Goal: Transaction & Acquisition: Book appointment/travel/reservation

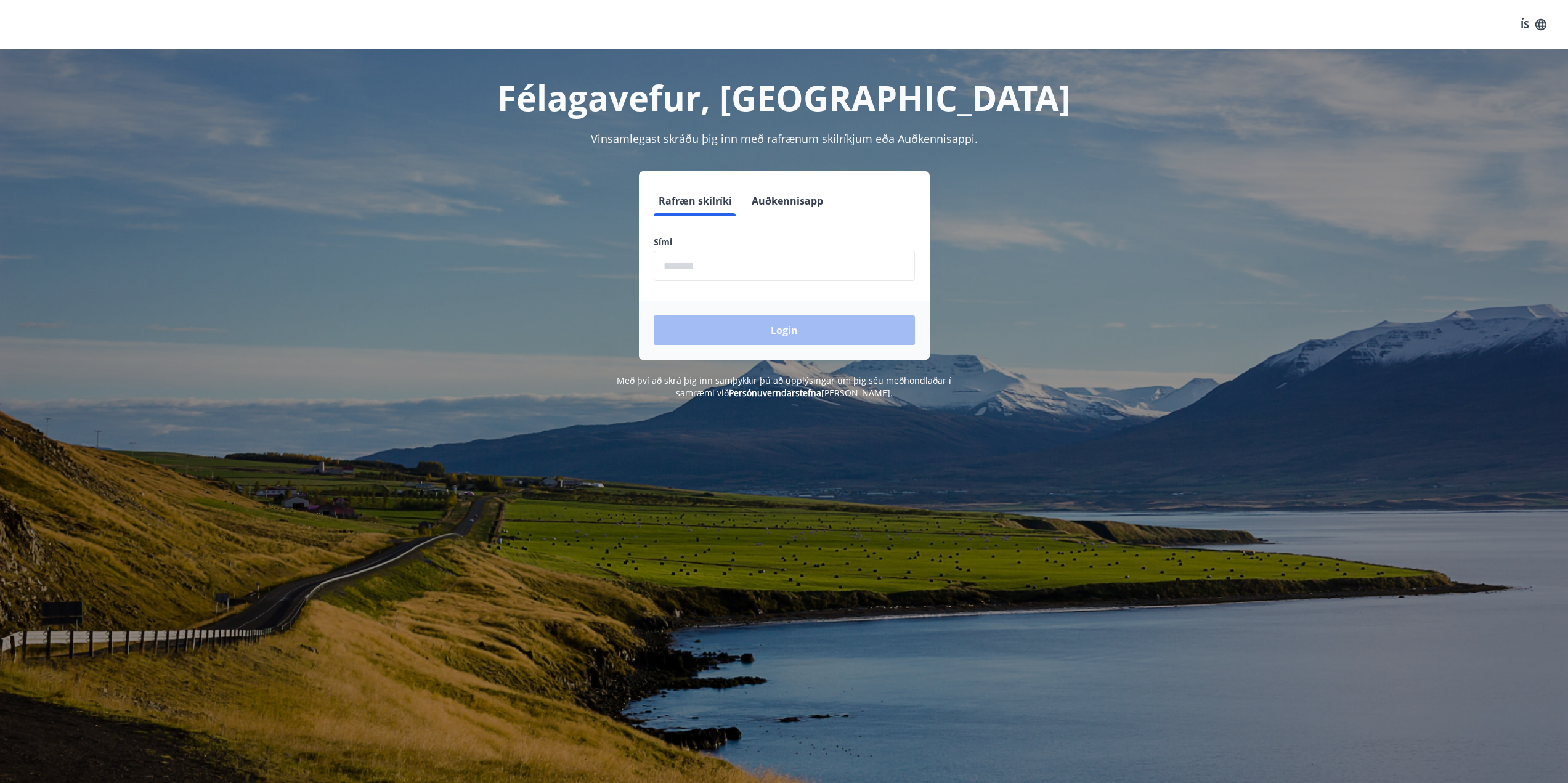
click at [773, 201] on button "Auðkennisapp" at bounding box center [787, 200] width 81 height 29
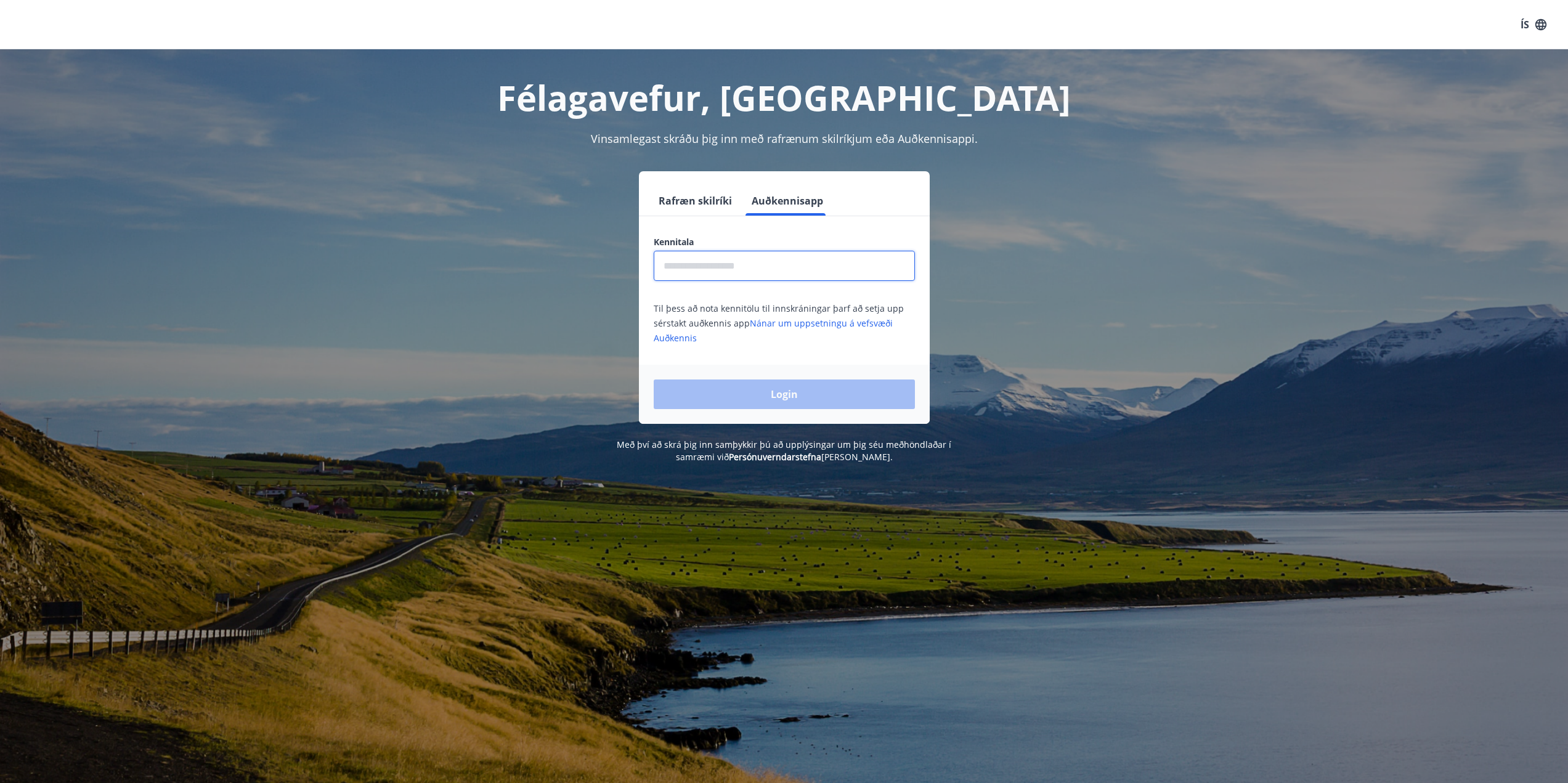
drag, startPoint x: 737, startPoint y: 261, endPoint x: 728, endPoint y: 261, distance: 9.0
click at [735, 261] on input "text" at bounding box center [784, 266] width 261 height 30
type input "**********"
click at [751, 411] on div "Login" at bounding box center [784, 394] width 291 height 59
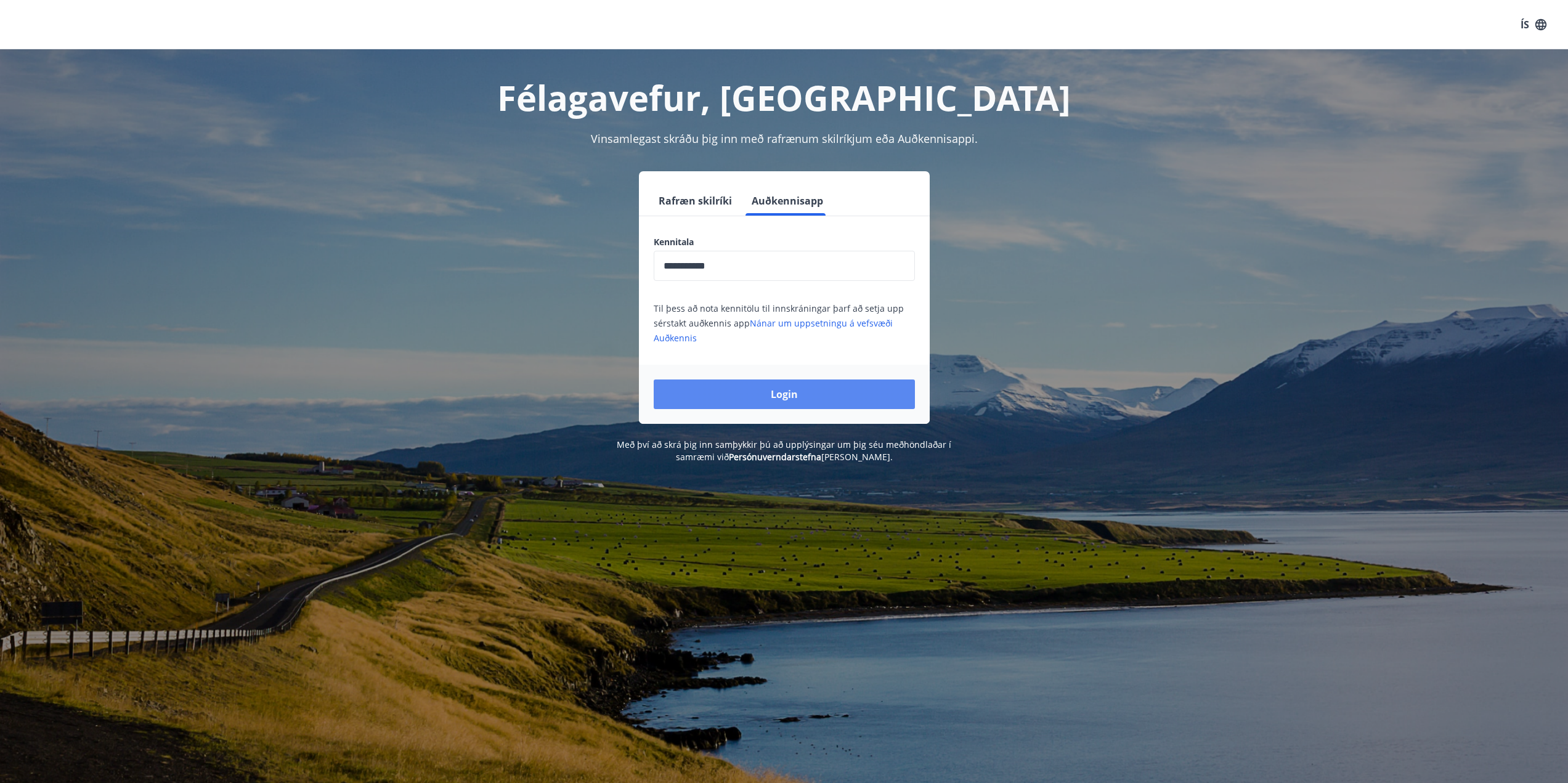
click at [761, 391] on button "Login" at bounding box center [784, 394] width 261 height 29
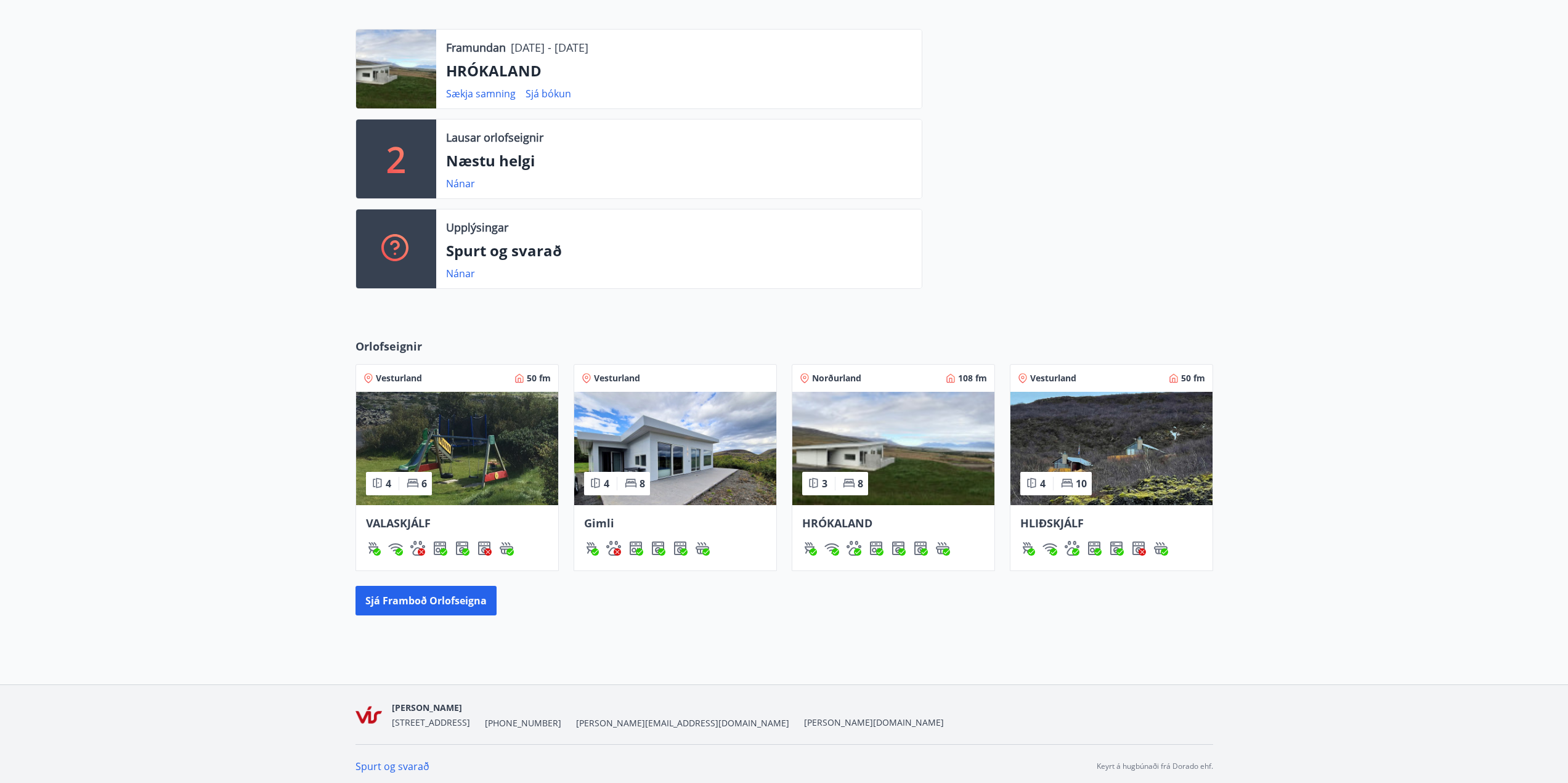
scroll to position [323, 0]
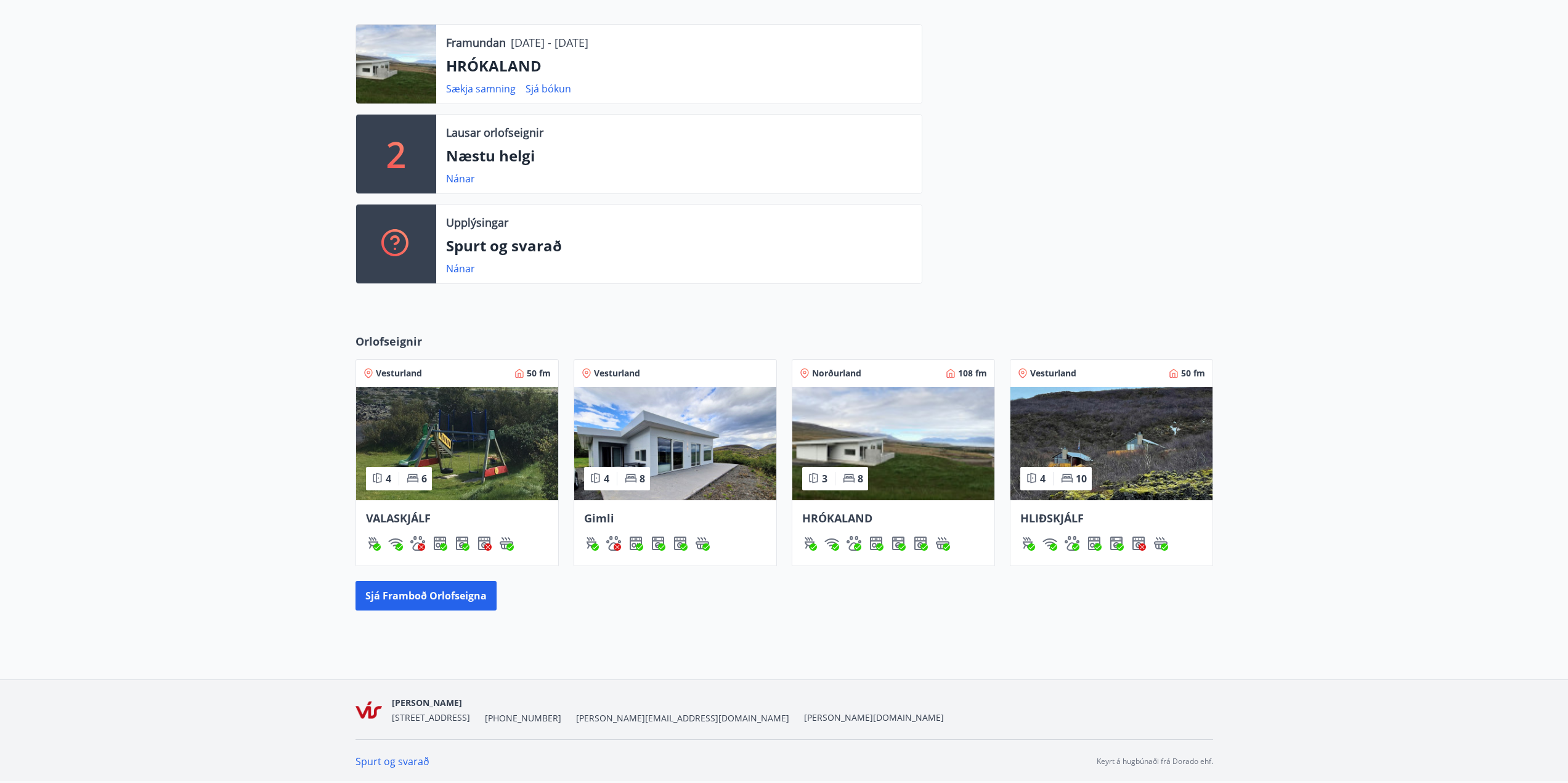
click at [654, 449] on img at bounding box center [675, 443] width 202 height 113
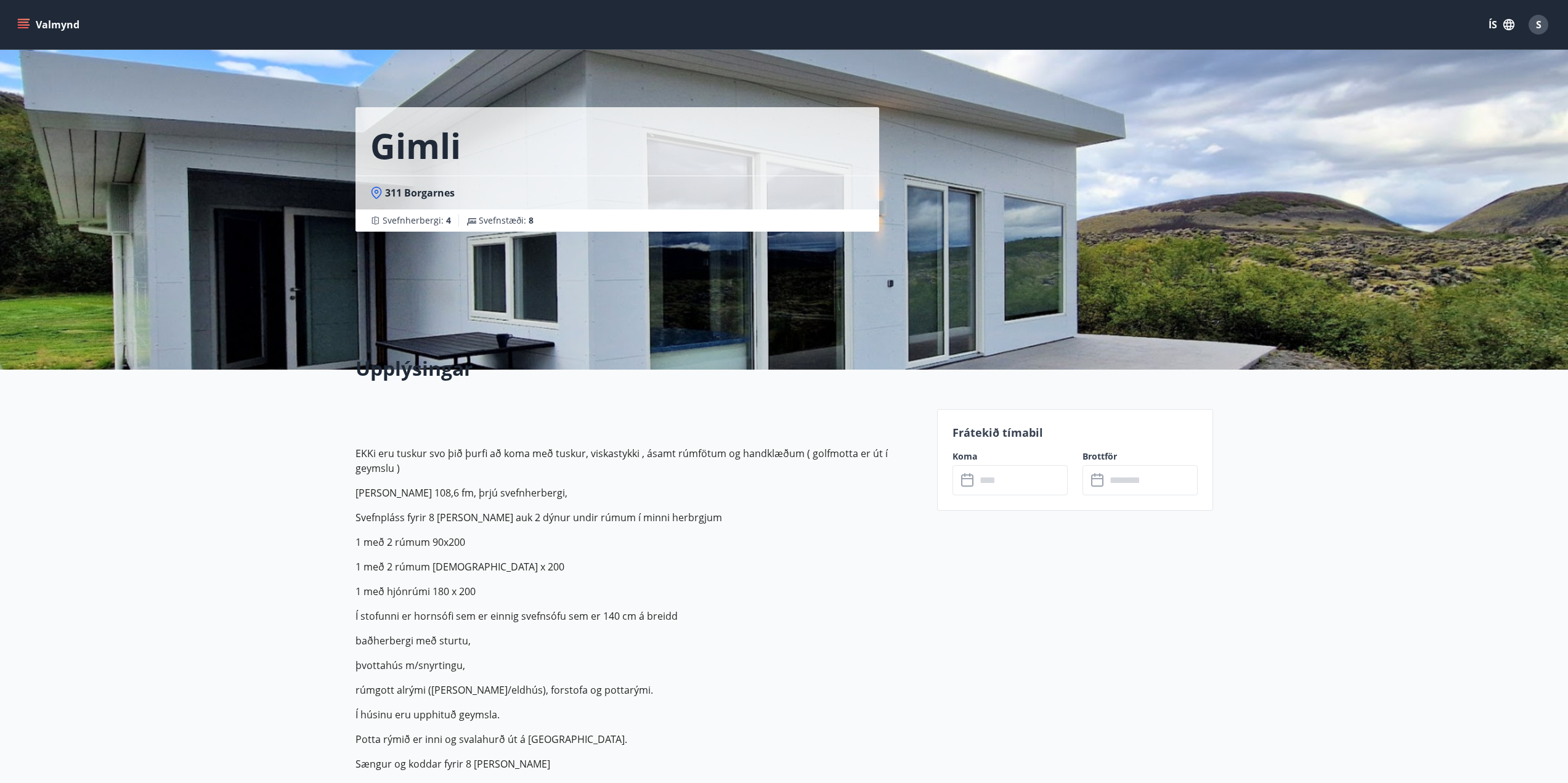
click at [447, 265] on div "Gimli 311 Borgarnes Svefnherbergi : 4 Svefnstæði : 8" at bounding box center [641, 185] width 571 height 370
click at [844, 301] on div "Gimli 311 Borgarnes Svefnherbergi : 4 Svefnstæði : 8" at bounding box center [641, 185] width 571 height 370
click at [690, 297] on div "Gimli 311 Borgarnes Svefnherbergi : 4 Svefnstæði : 8" at bounding box center [641, 185] width 571 height 370
drag, startPoint x: 685, startPoint y: 296, endPoint x: 464, endPoint y: 459, distance: 274.6
click at [468, 454] on p "EKKi eru tuskur svo þið þurfi að koma með tuskur, viskastykki , ásamt rúmfötum …" at bounding box center [639, 460] width 567 height 29
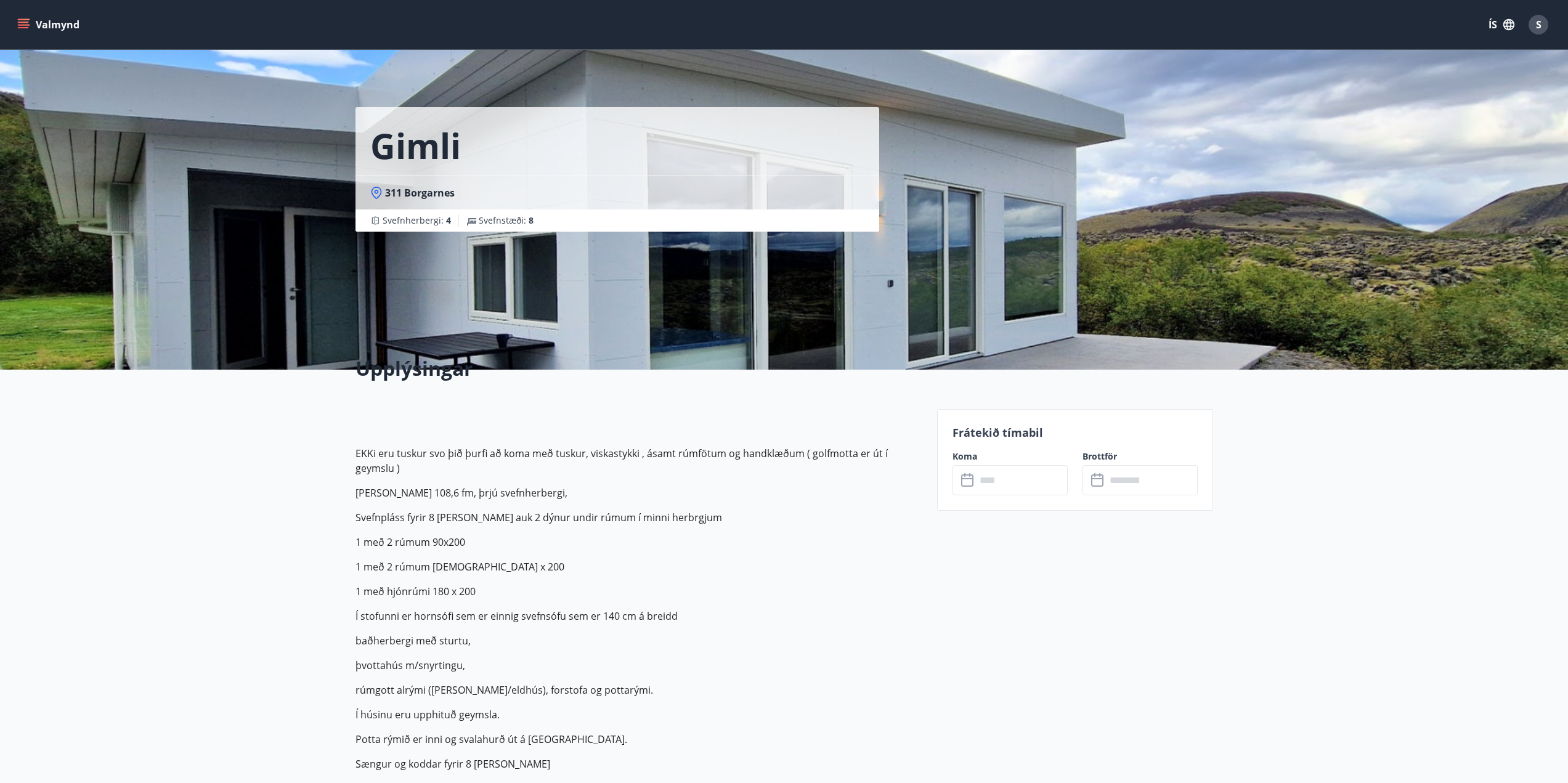
click at [639, 316] on div "Gimli 311 Borgarnes Svefnherbergi : 4 Svefnstæði : 8" at bounding box center [641, 185] width 571 height 370
drag, startPoint x: 639, startPoint y: 316, endPoint x: 551, endPoint y: 312, distance: 88.1
click at [551, 312] on div "Gimli 311 Borgarnes Svefnherbergi : 4 Svefnstæði : 8" at bounding box center [641, 185] width 571 height 370
click at [571, 298] on div "Gimli 311 Borgarnes Svefnherbergi : 4 Svefnstæði : 8" at bounding box center [641, 185] width 571 height 370
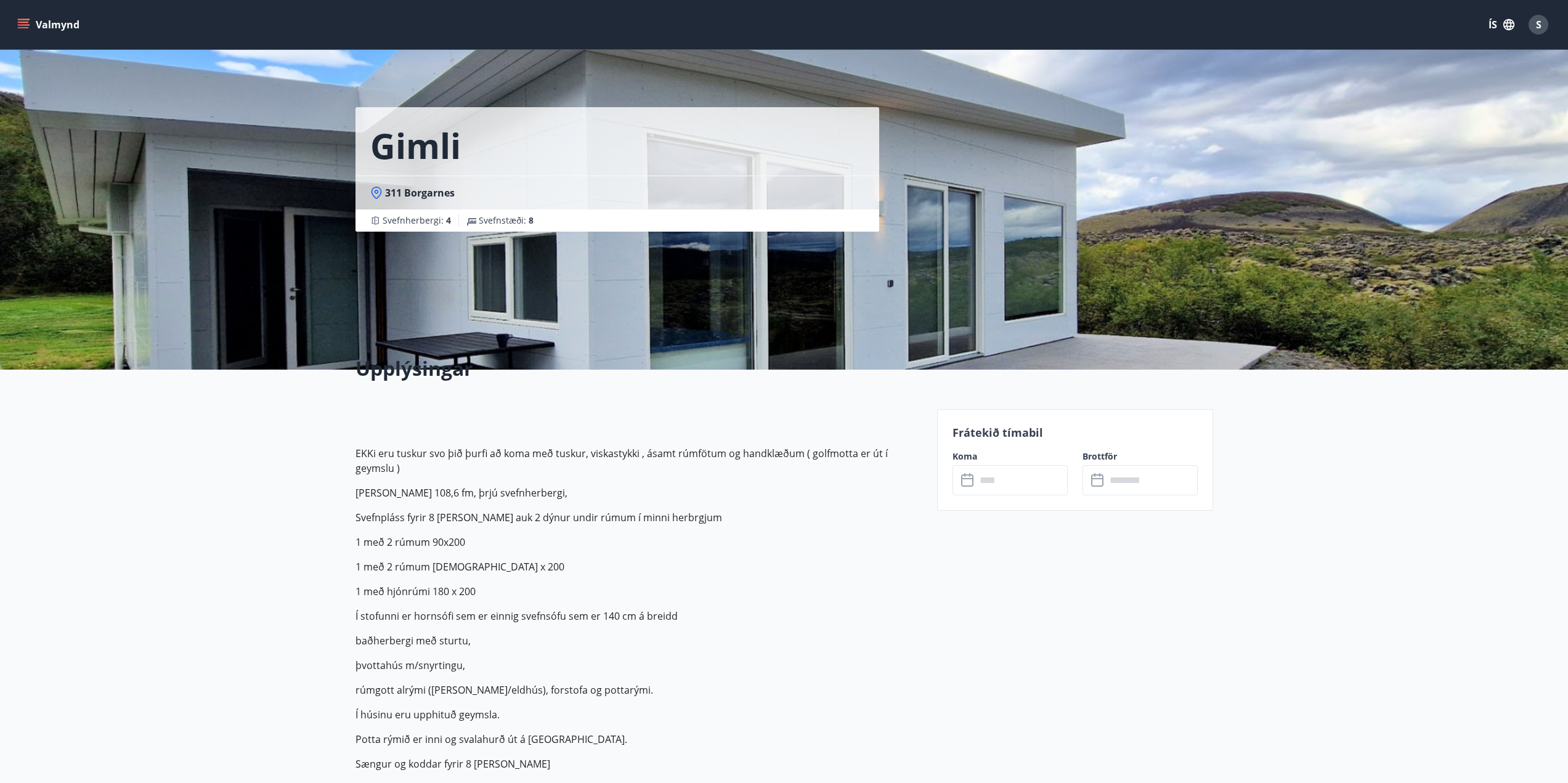
click at [571, 298] on div "Gimli 311 Borgarnes Svefnherbergi : 4 Svefnstæði : 8" at bounding box center [641, 185] width 571 height 370
click at [26, 21] on icon "menu" at bounding box center [23, 21] width 11 height 1
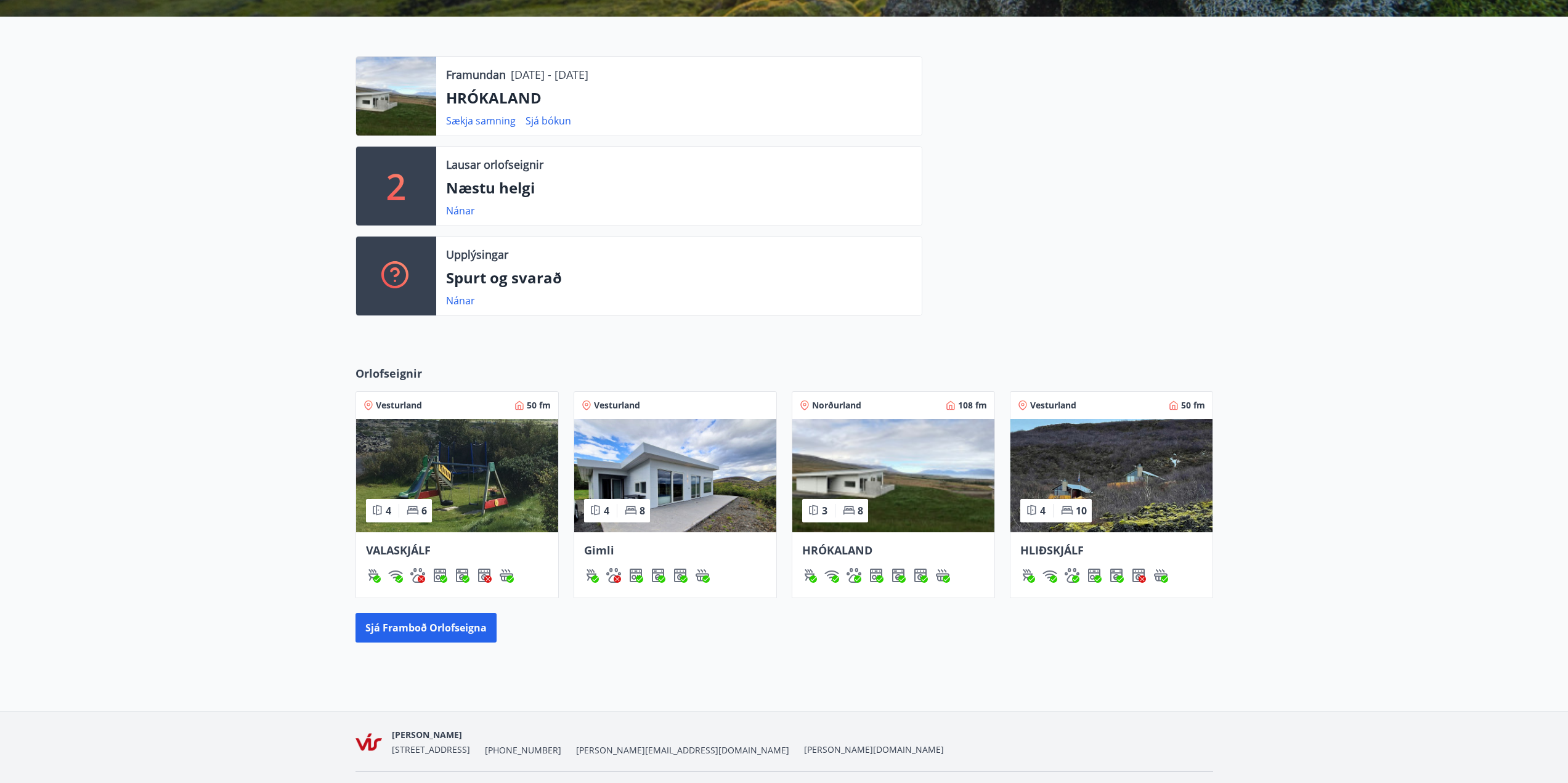
scroll to position [261, 0]
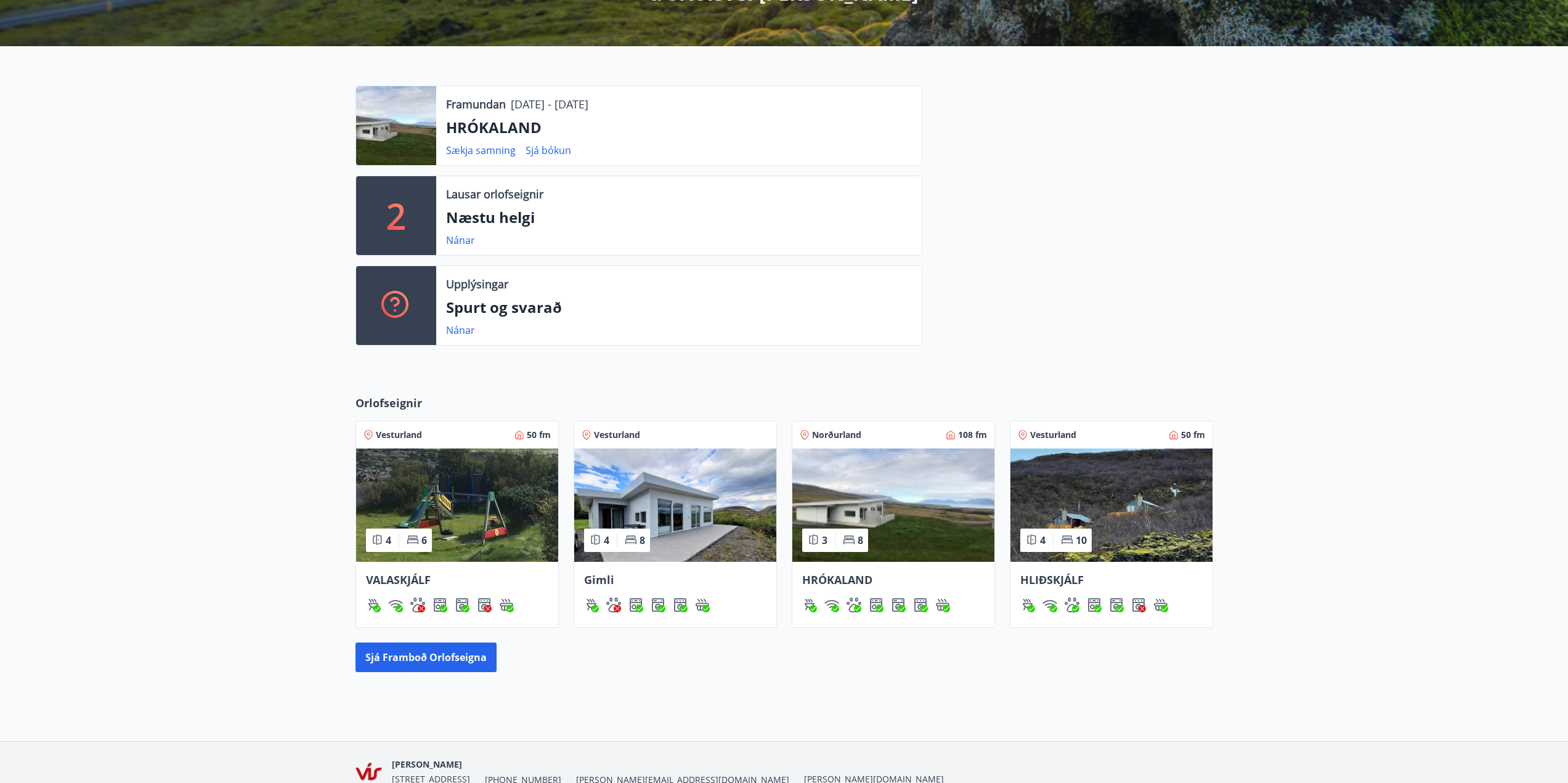
click at [682, 497] on img at bounding box center [675, 505] width 202 height 113
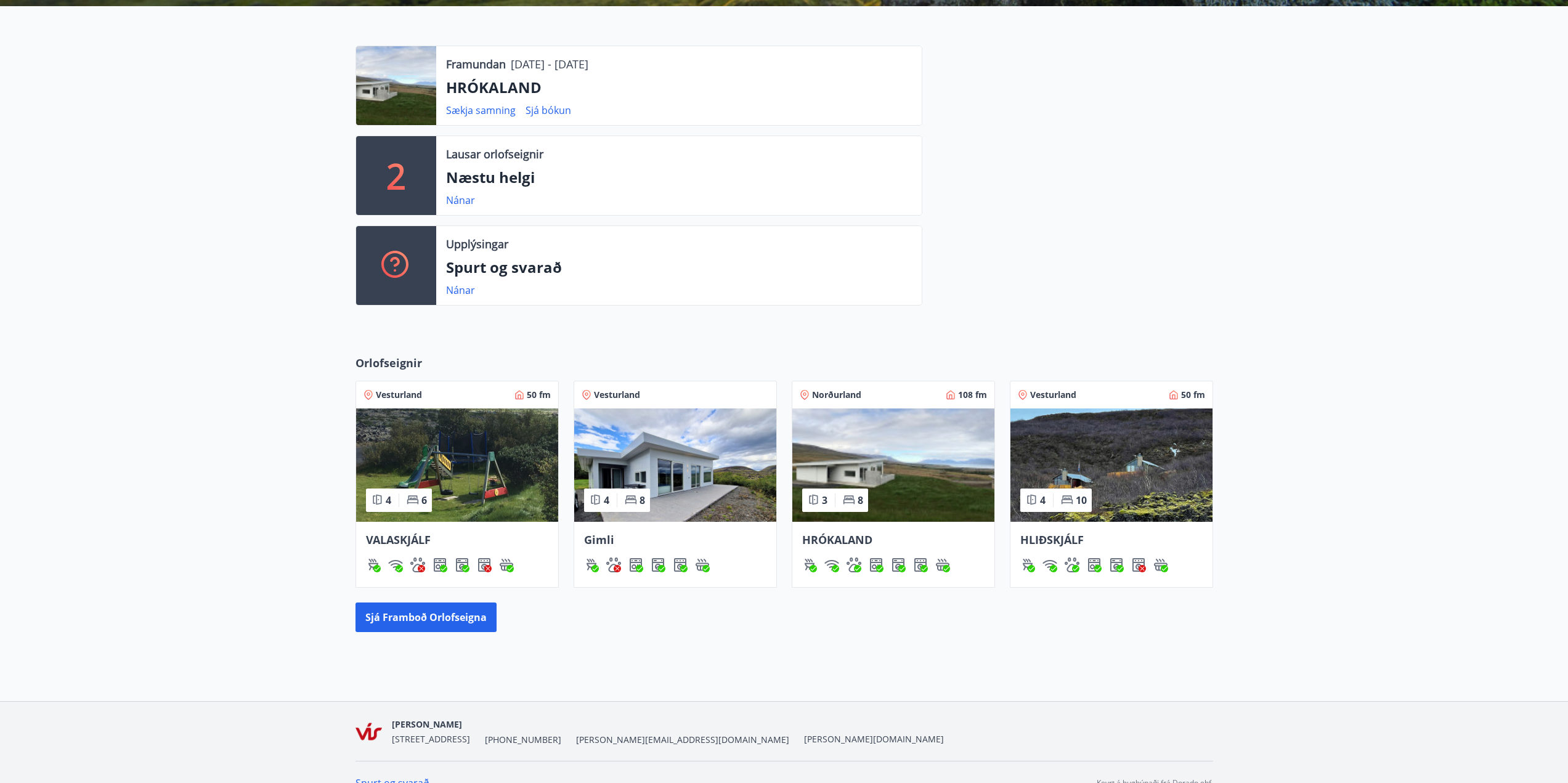
scroll to position [323, 0]
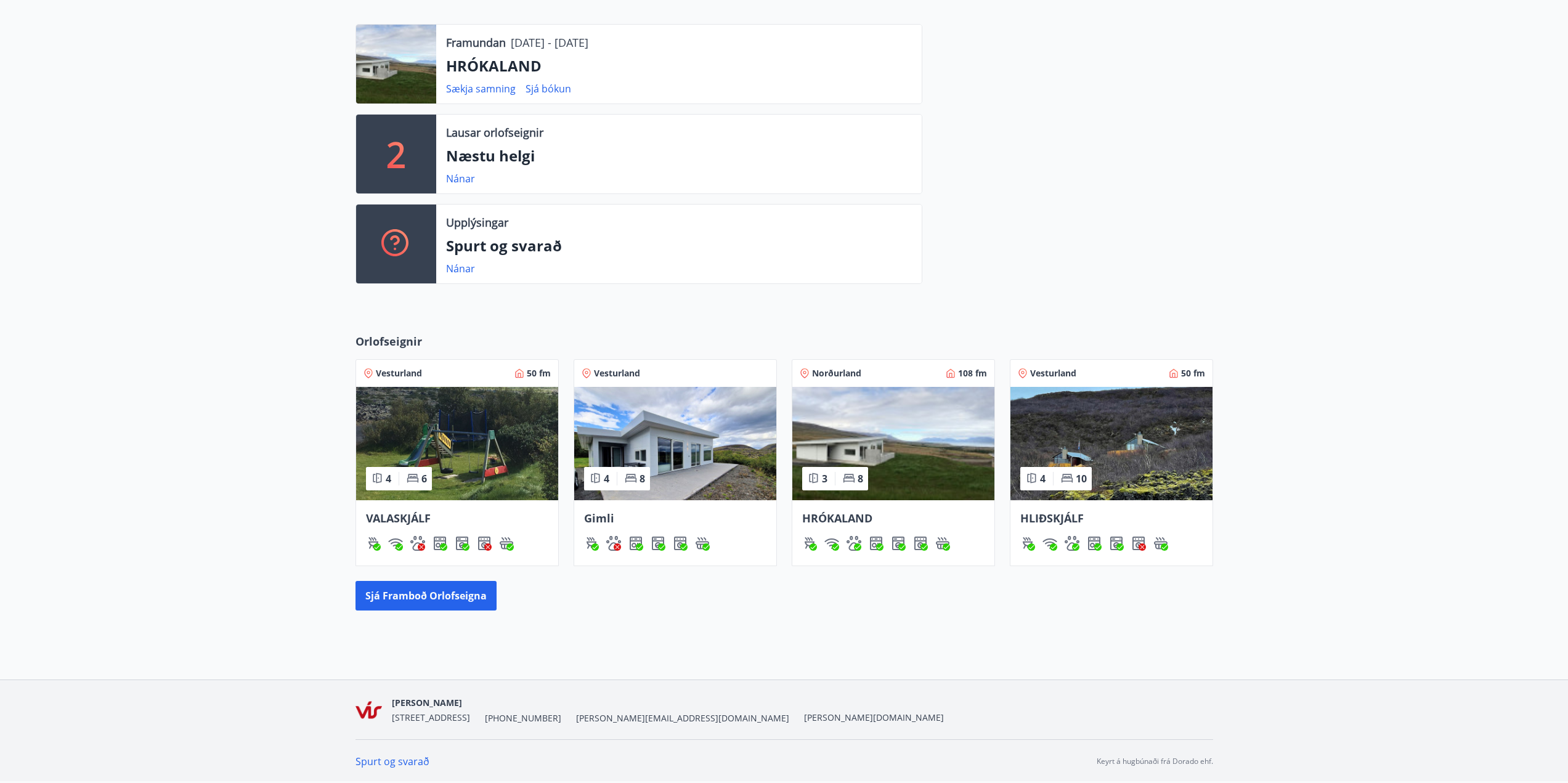
click at [864, 440] on img at bounding box center [893, 443] width 202 height 113
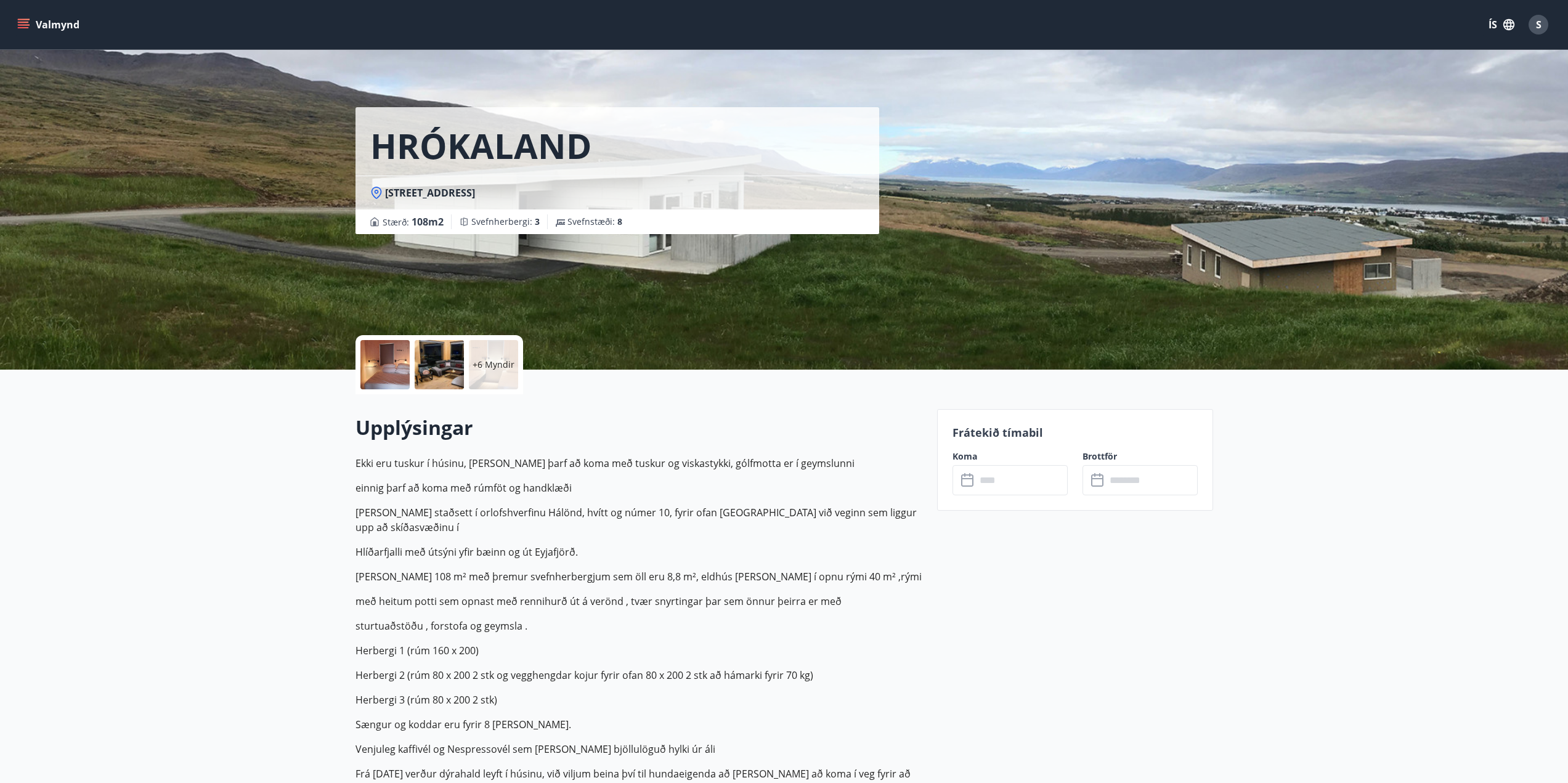
drag, startPoint x: 864, startPoint y: 440, endPoint x: 544, endPoint y: 316, distance: 343.2
click at [547, 315] on div "HRÓKALAND Hrókaland 10, 601 Akureyri Stærð : 108 m2 Svefnherbergi : 3 Svefnstæð…" at bounding box center [641, 185] width 571 height 370
click at [433, 361] on div at bounding box center [440, 365] width 50 height 50
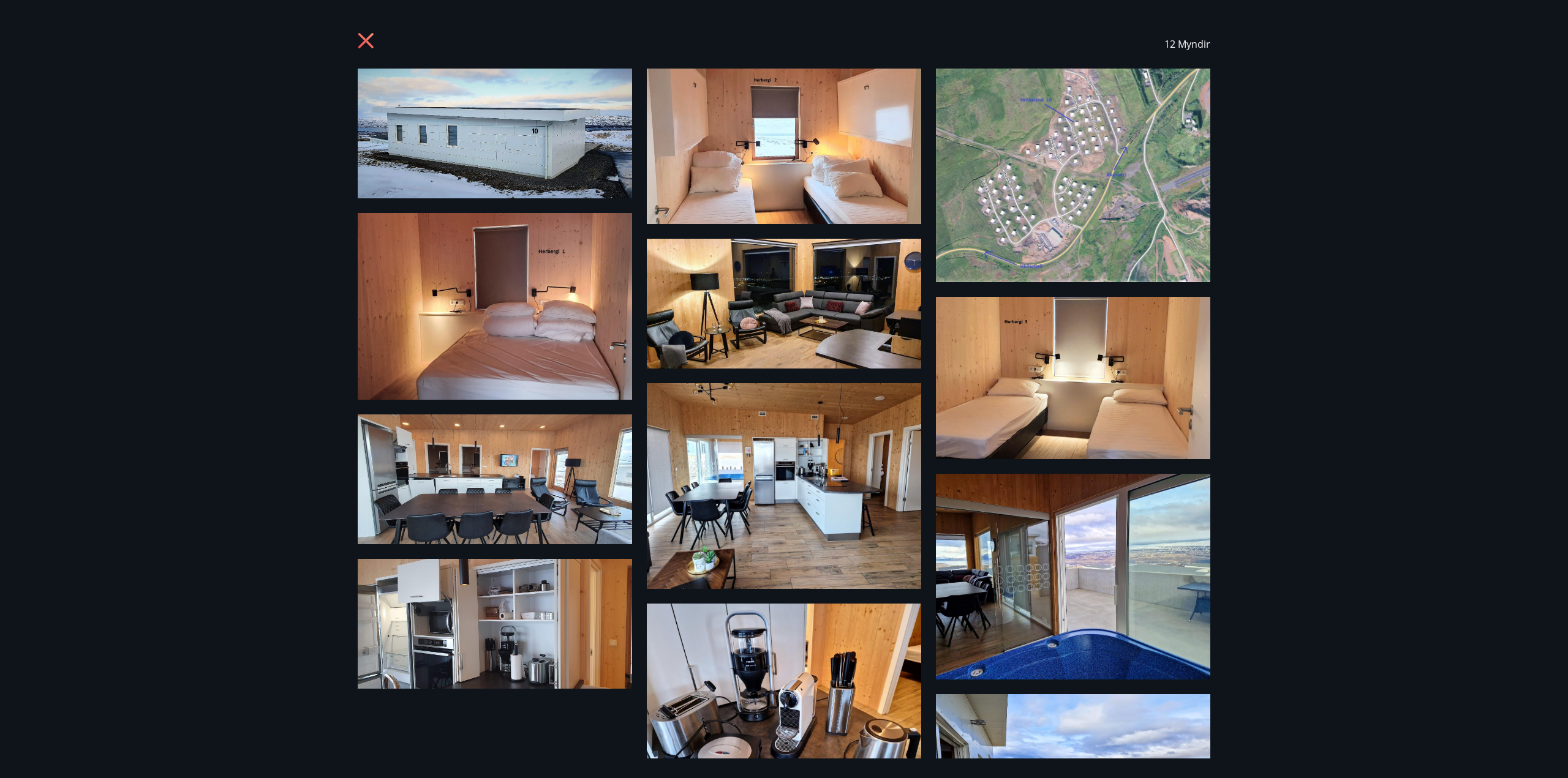
drag, startPoint x: 431, startPoint y: 359, endPoint x: 470, endPoint y: 169, distance: 194.0
click at [470, 169] on img at bounding box center [495, 134] width 274 height 130
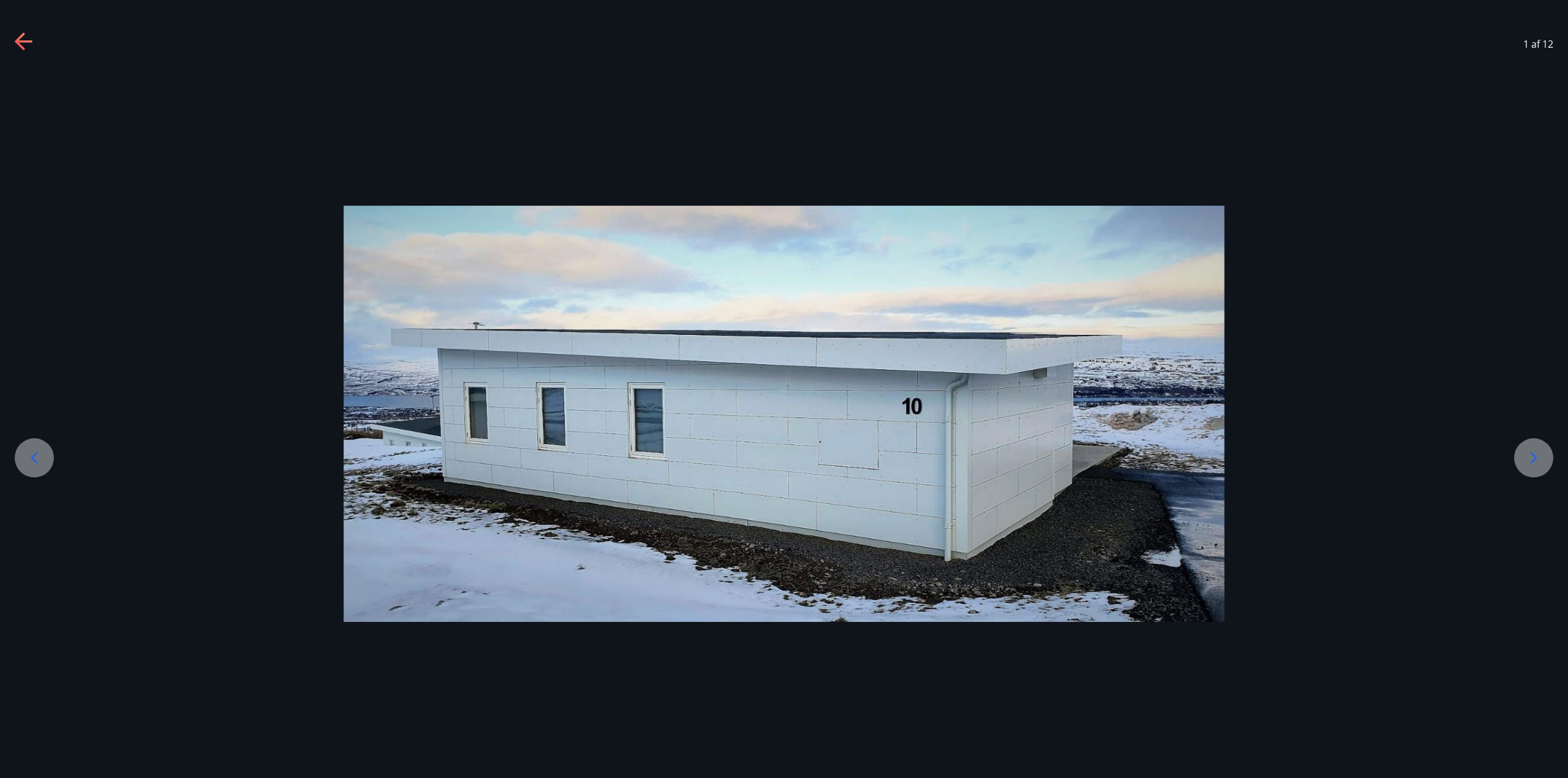
click at [1537, 447] on div at bounding box center [1534, 458] width 40 height 40
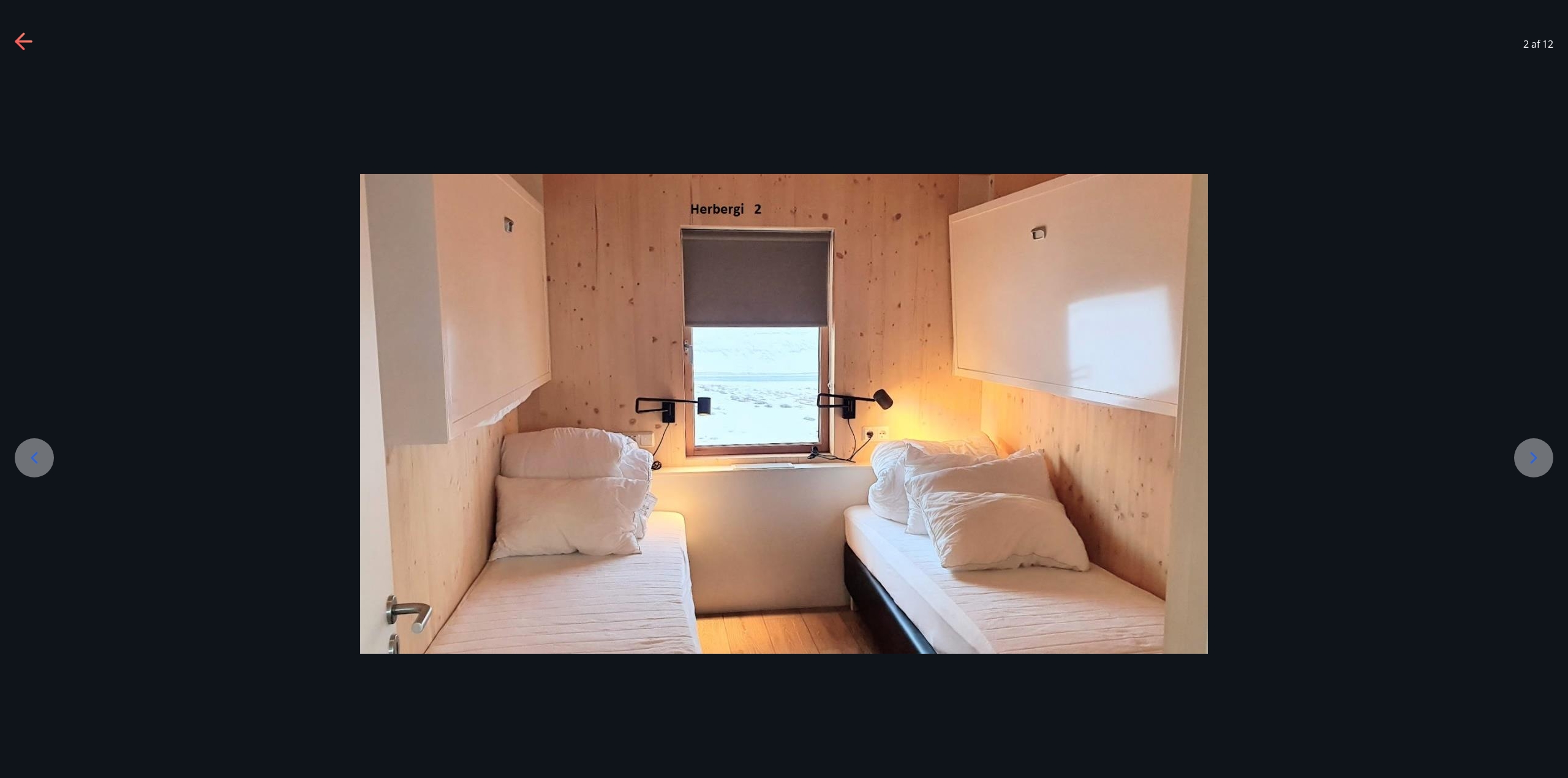
click at [1530, 466] on icon at bounding box center [1534, 458] width 19 height 19
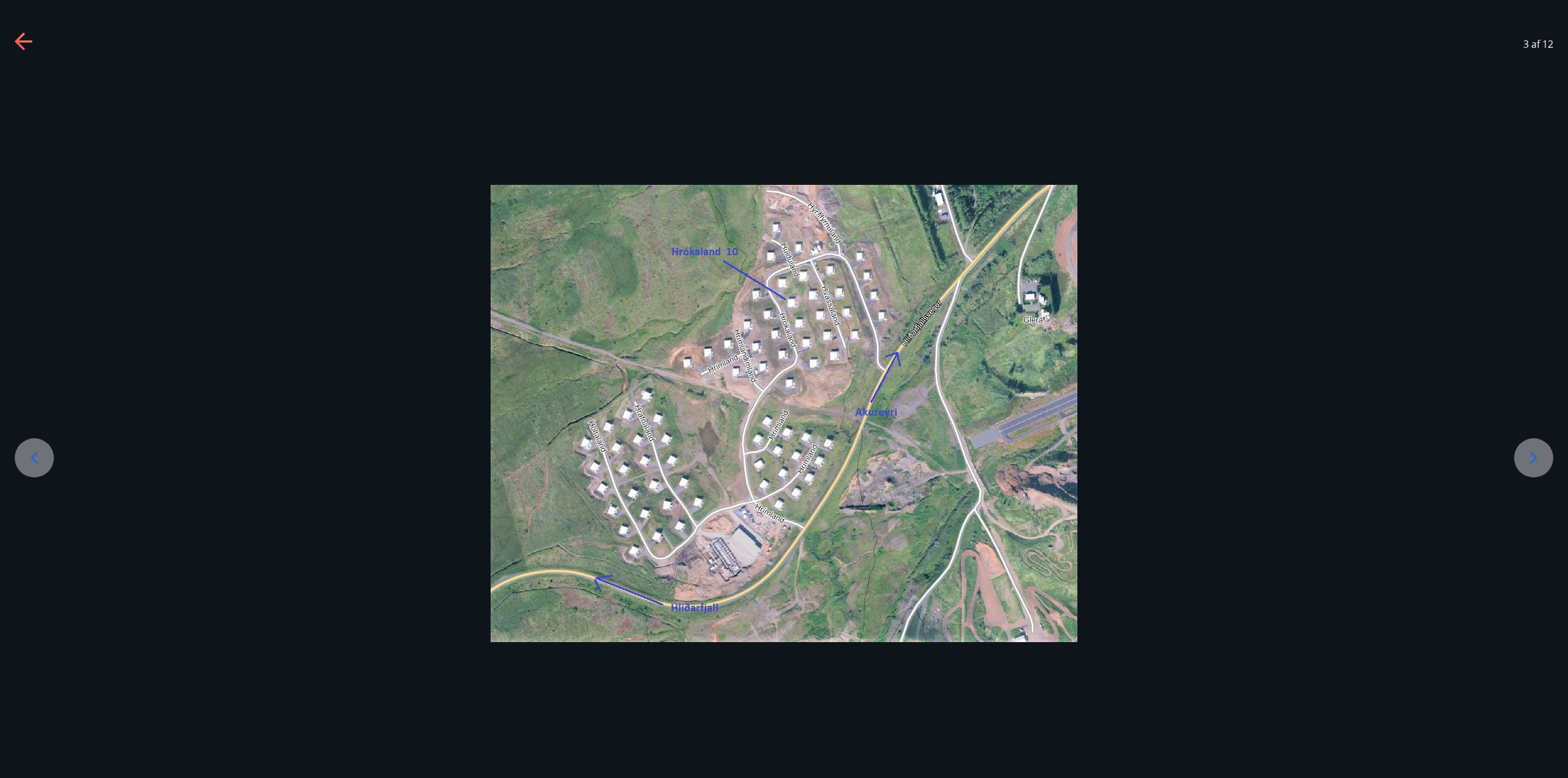
click at [1530, 466] on icon at bounding box center [1534, 458] width 19 height 19
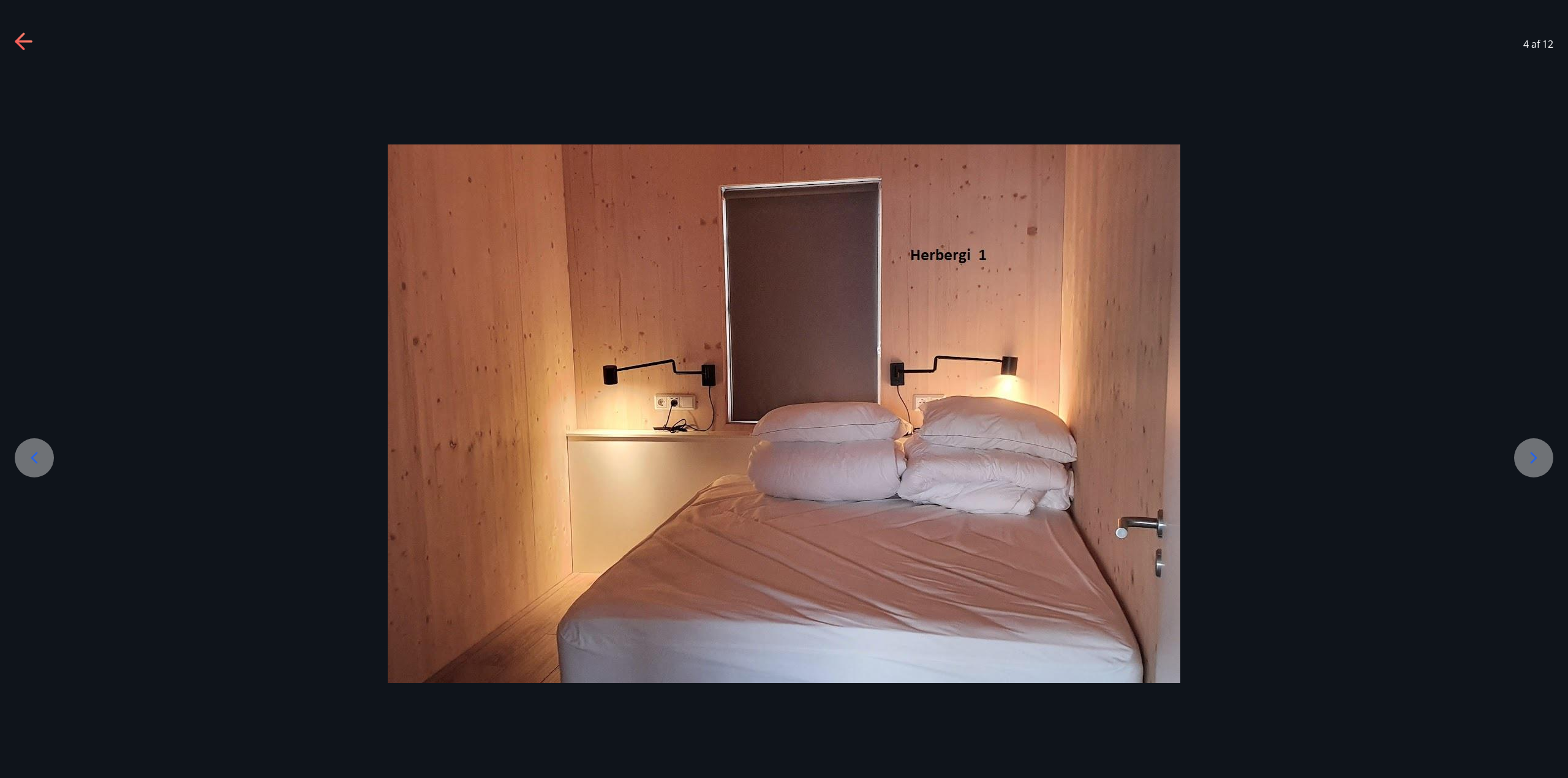
click at [1530, 466] on icon at bounding box center [1534, 458] width 19 height 19
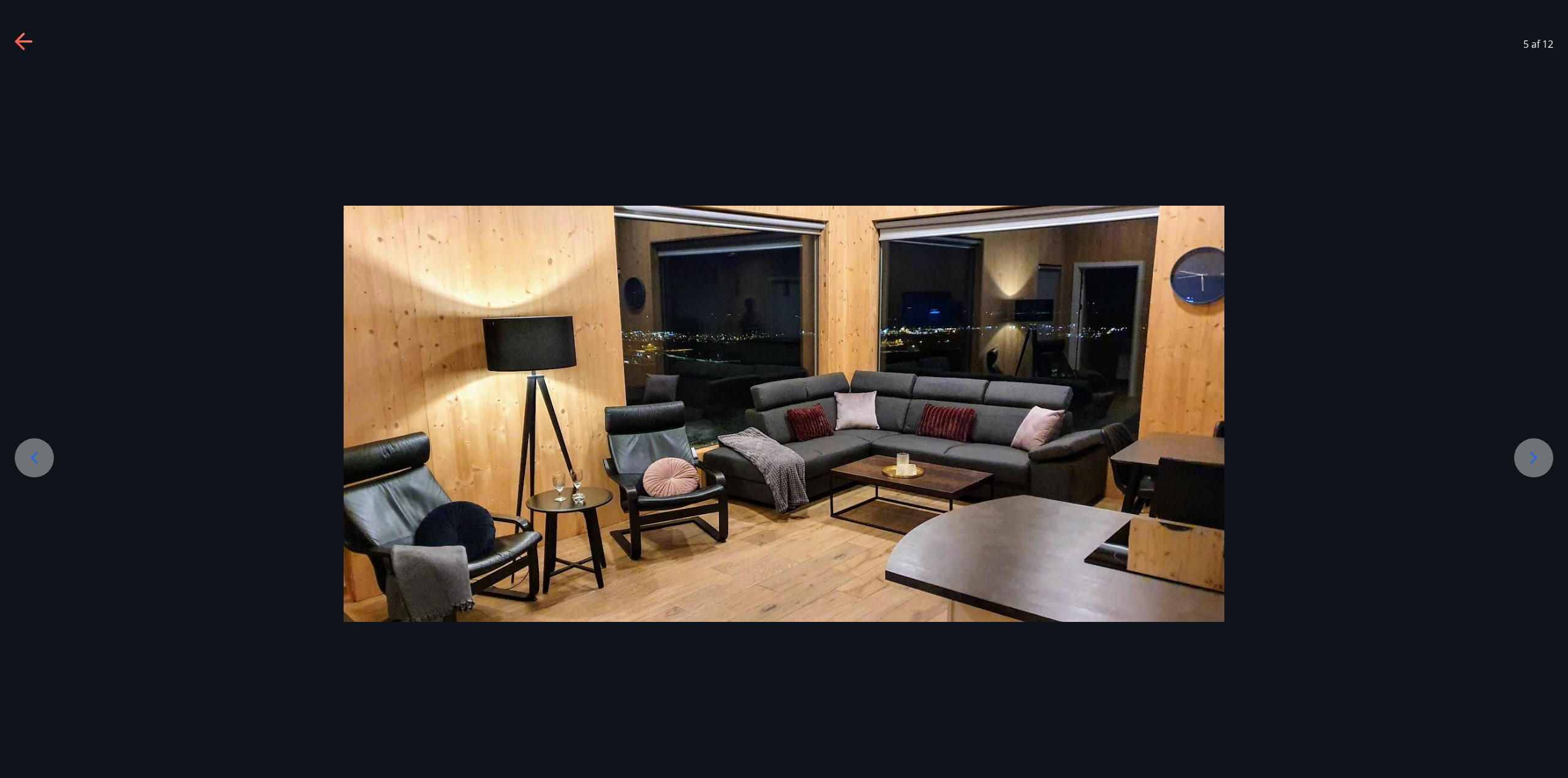
click at [1530, 466] on icon at bounding box center [1534, 458] width 19 height 19
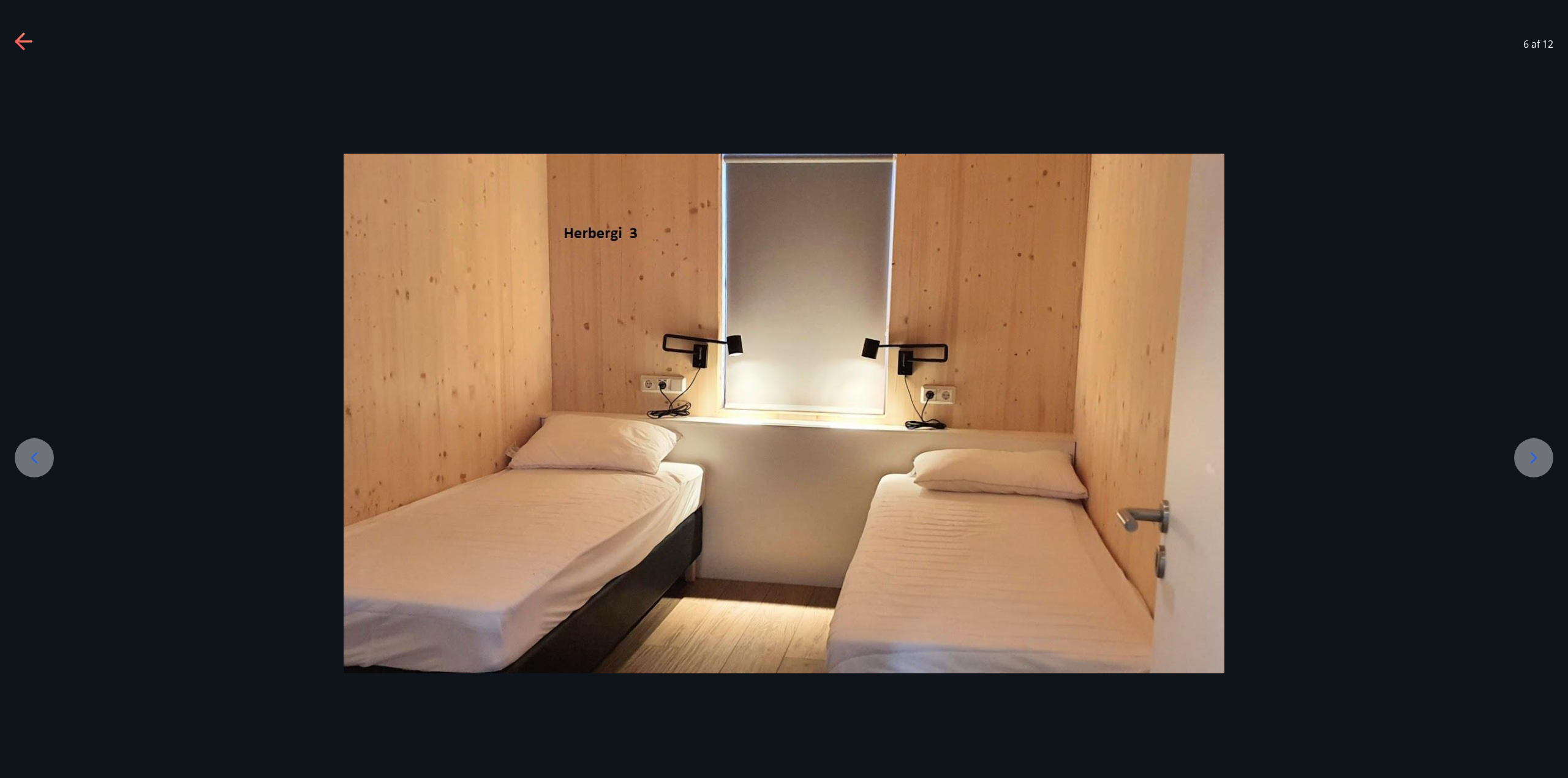
click at [1530, 466] on icon at bounding box center [1534, 458] width 19 height 19
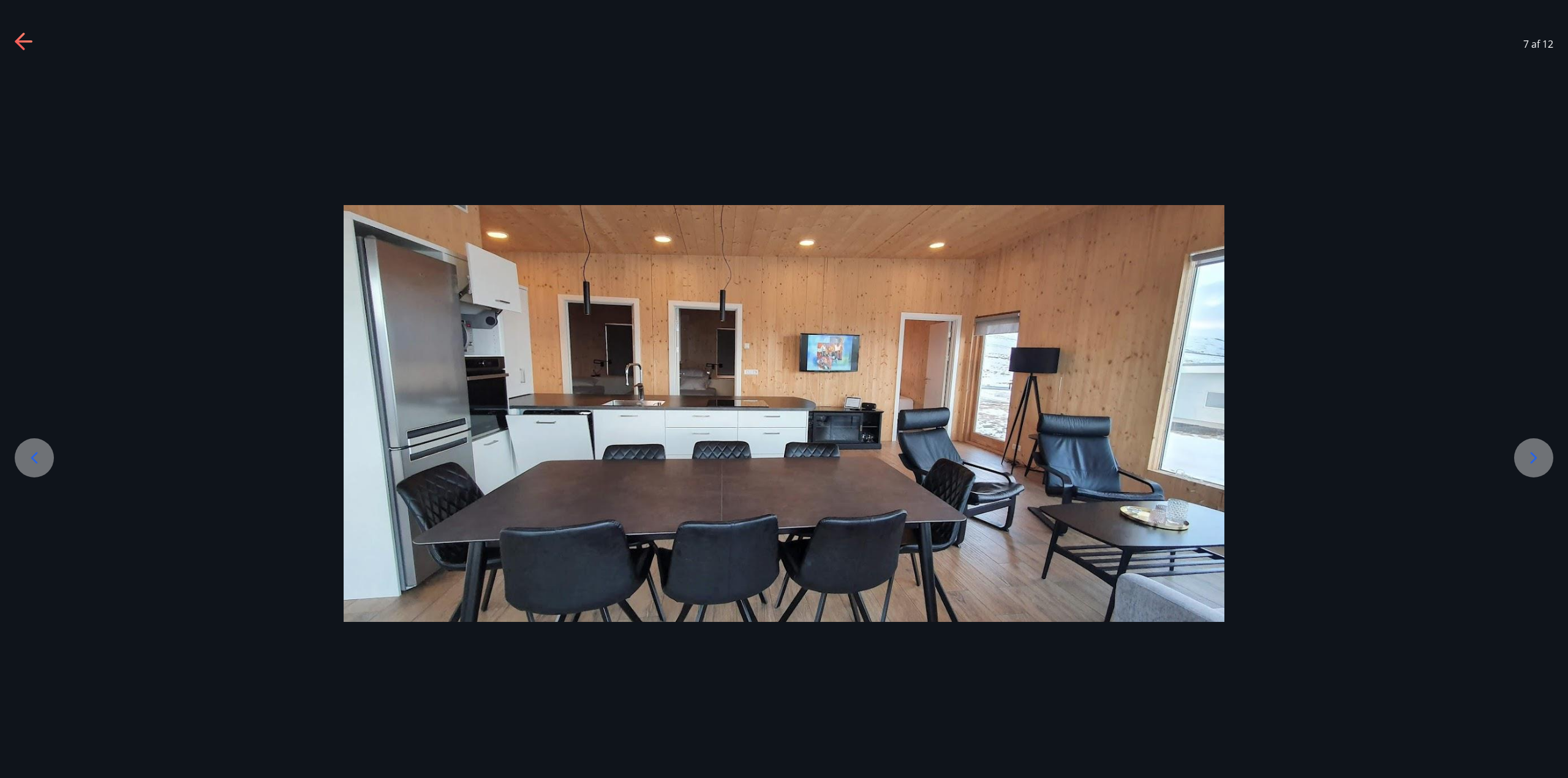
click at [1530, 466] on icon at bounding box center [1534, 458] width 19 height 19
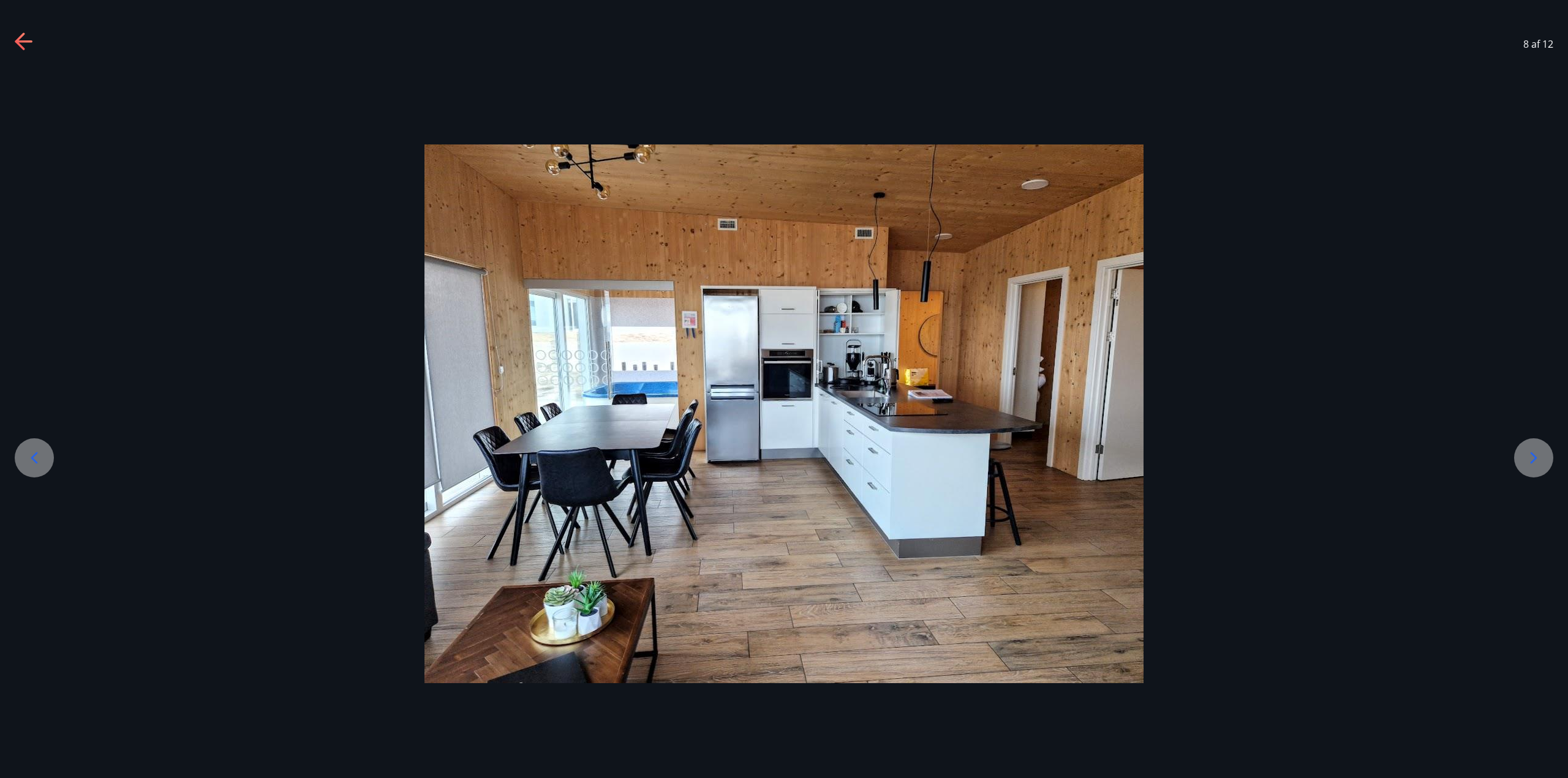
click at [1530, 466] on icon at bounding box center [1534, 458] width 19 height 19
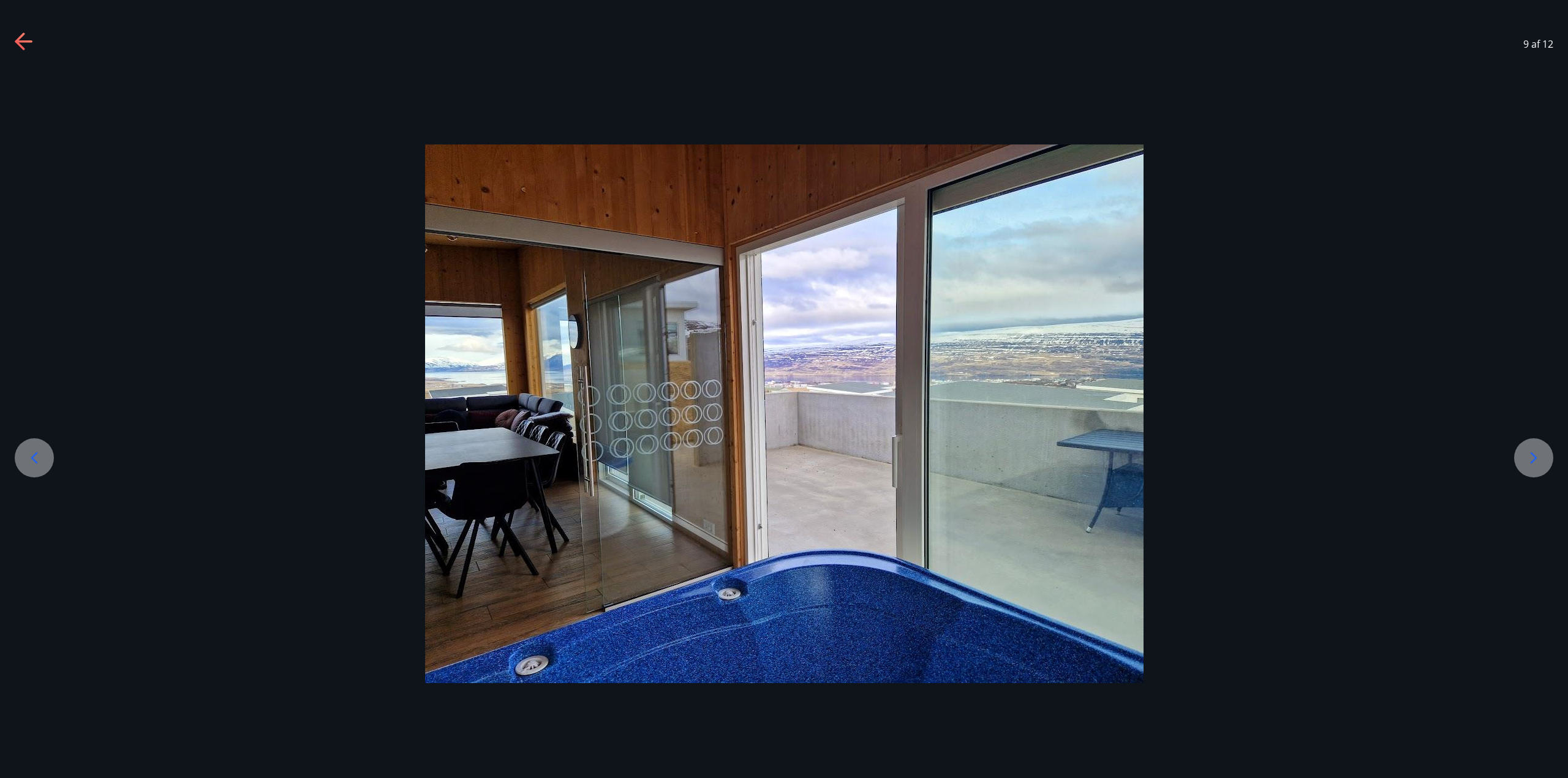
click at [1530, 466] on icon at bounding box center [1534, 458] width 19 height 19
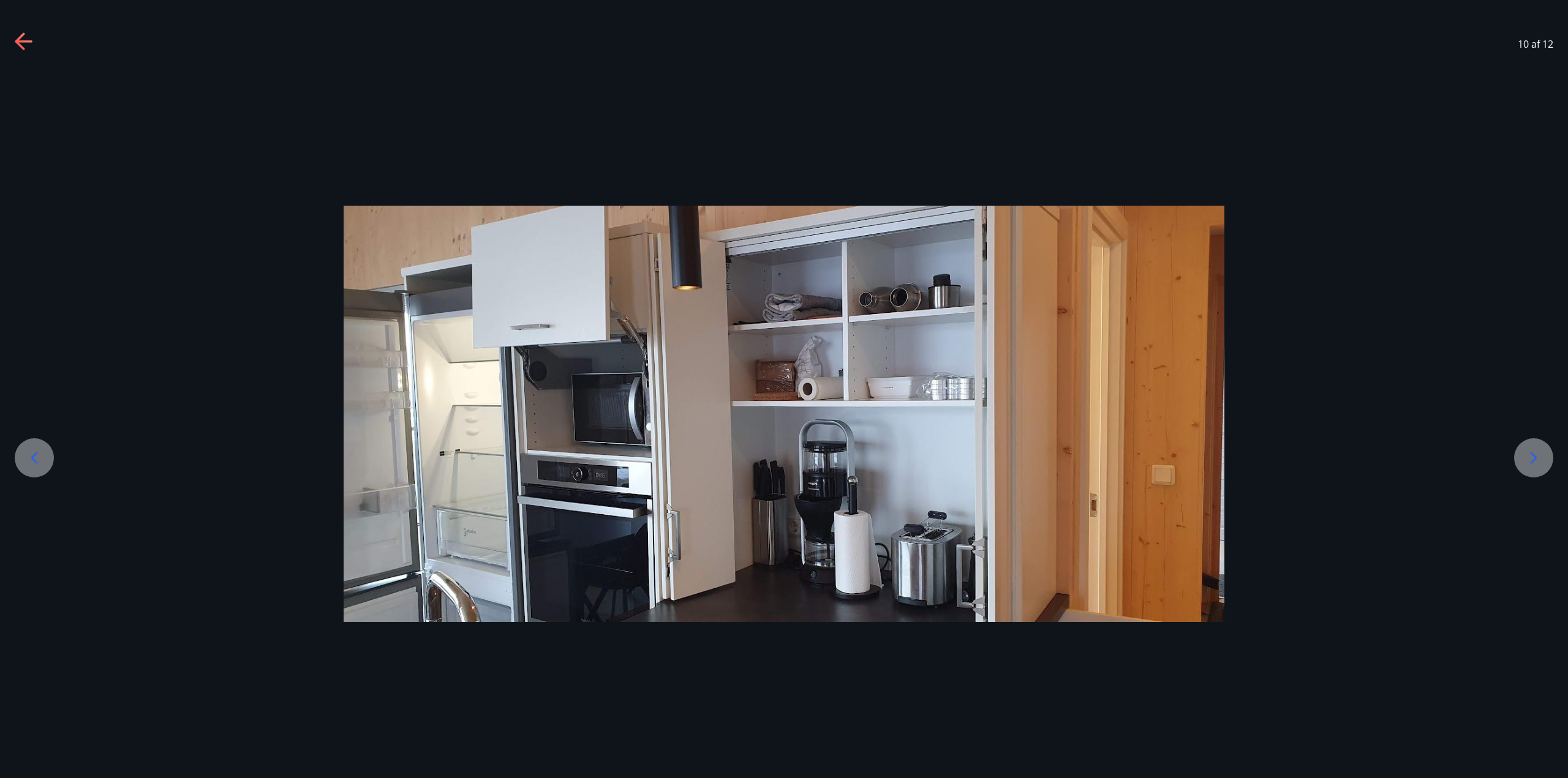
click at [1530, 466] on icon at bounding box center [1534, 458] width 19 height 19
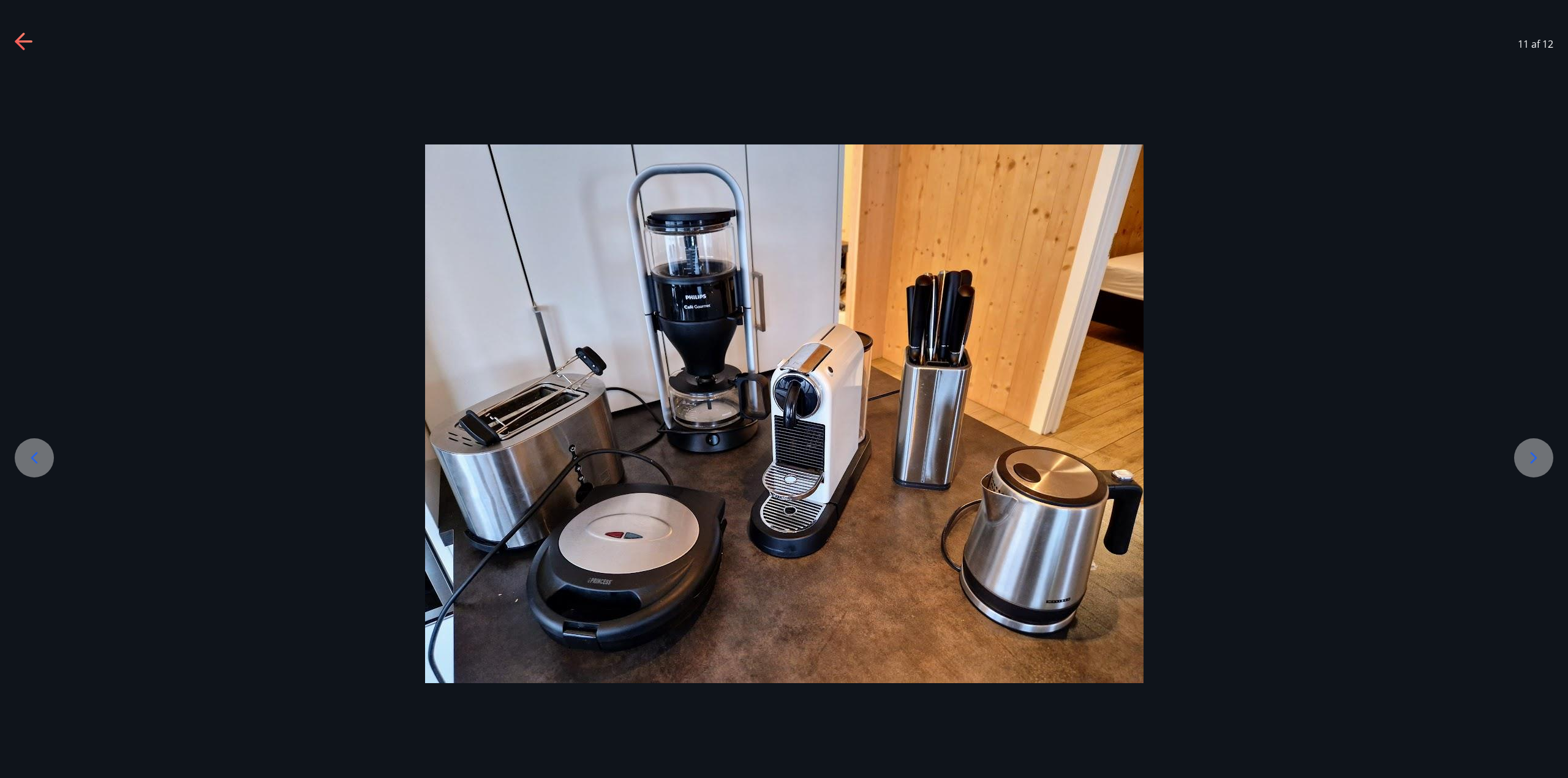
click at [1530, 466] on icon at bounding box center [1534, 458] width 19 height 19
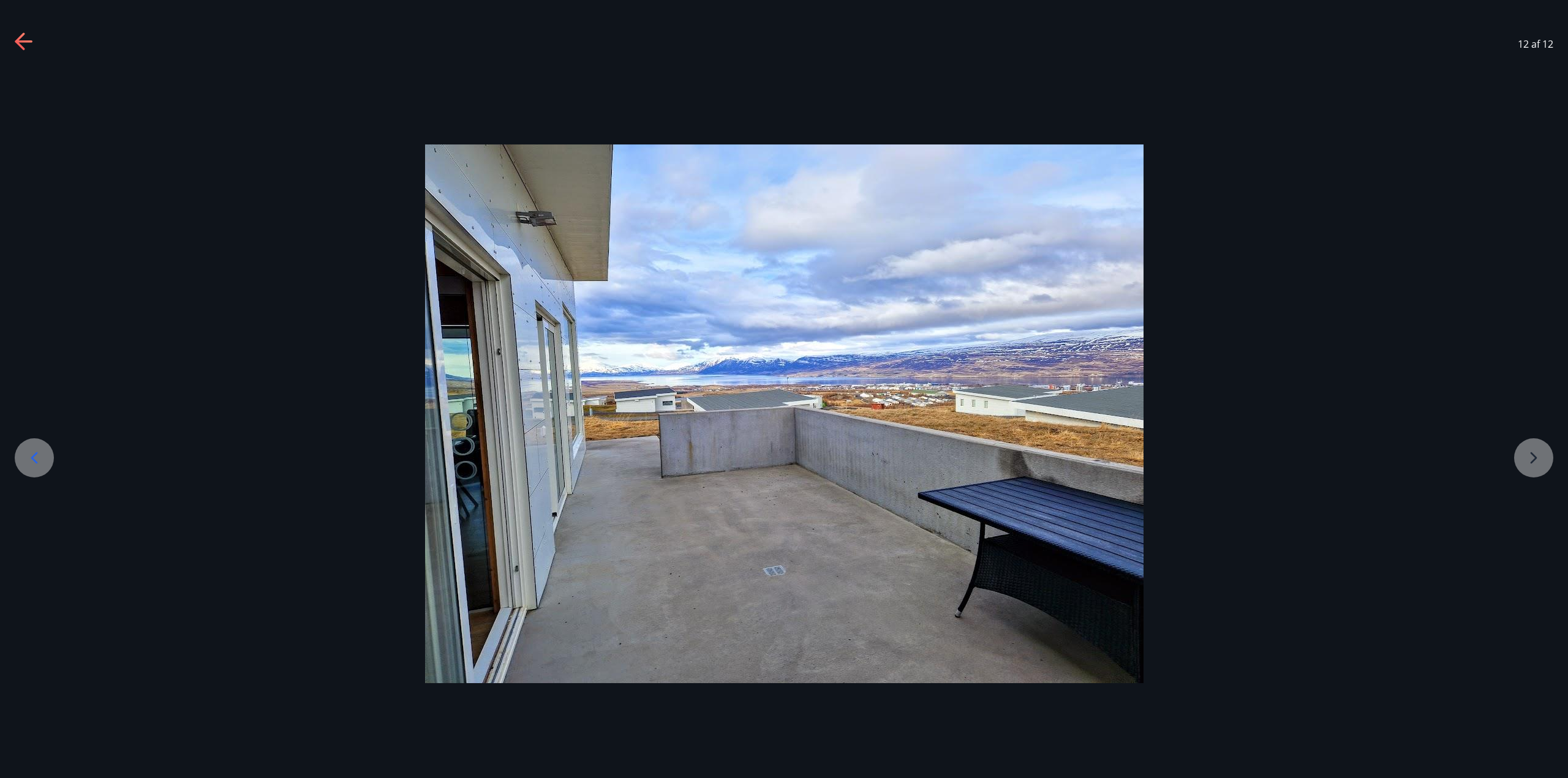
click at [1530, 466] on div at bounding box center [784, 413] width 1568 height 539
click at [1535, 465] on div at bounding box center [784, 413] width 1568 height 539
click at [37, 449] on icon at bounding box center [34, 458] width 19 height 19
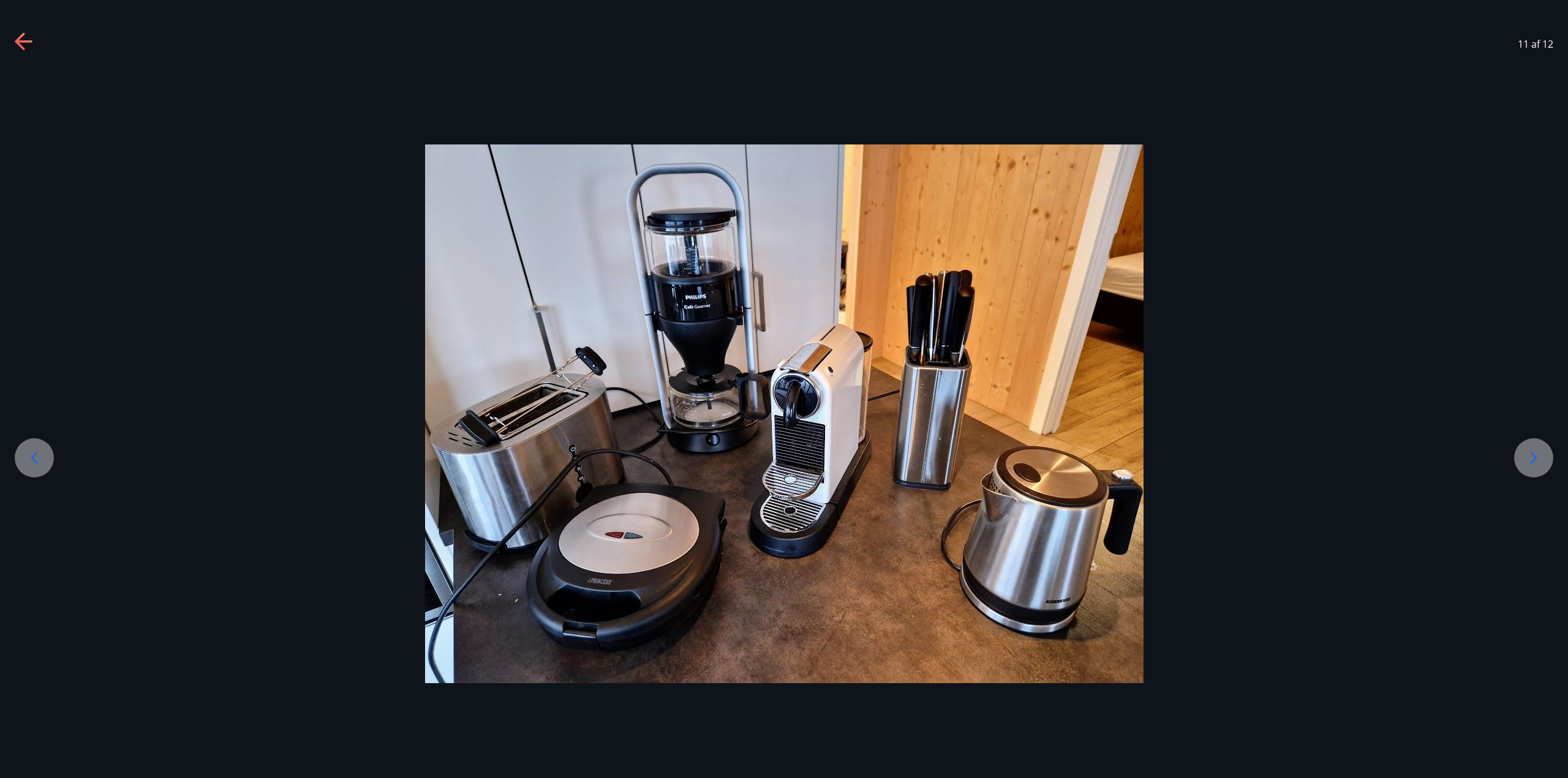
click at [37, 452] on icon at bounding box center [34, 458] width 19 height 19
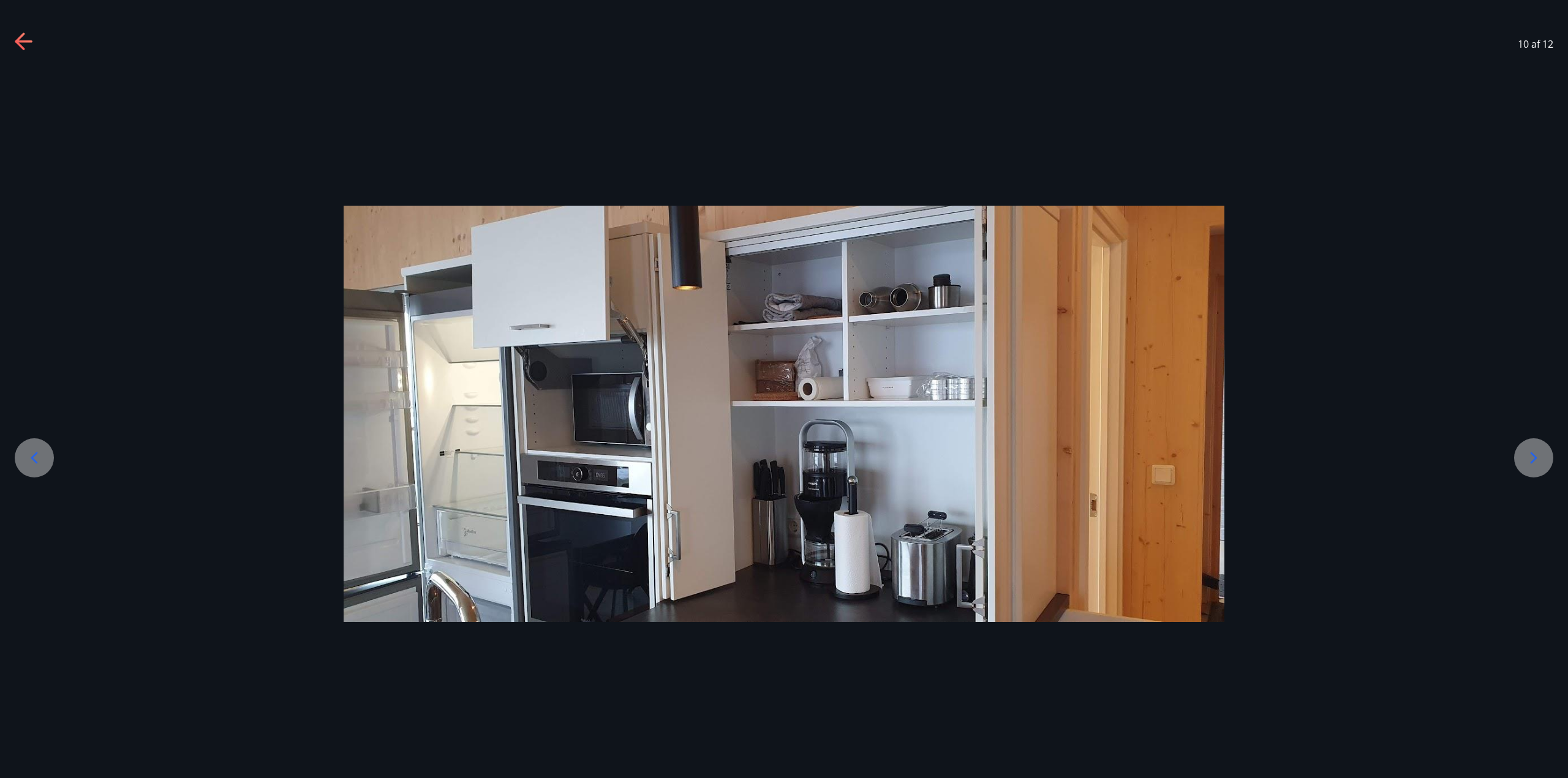
click at [37, 452] on icon at bounding box center [34, 458] width 19 height 19
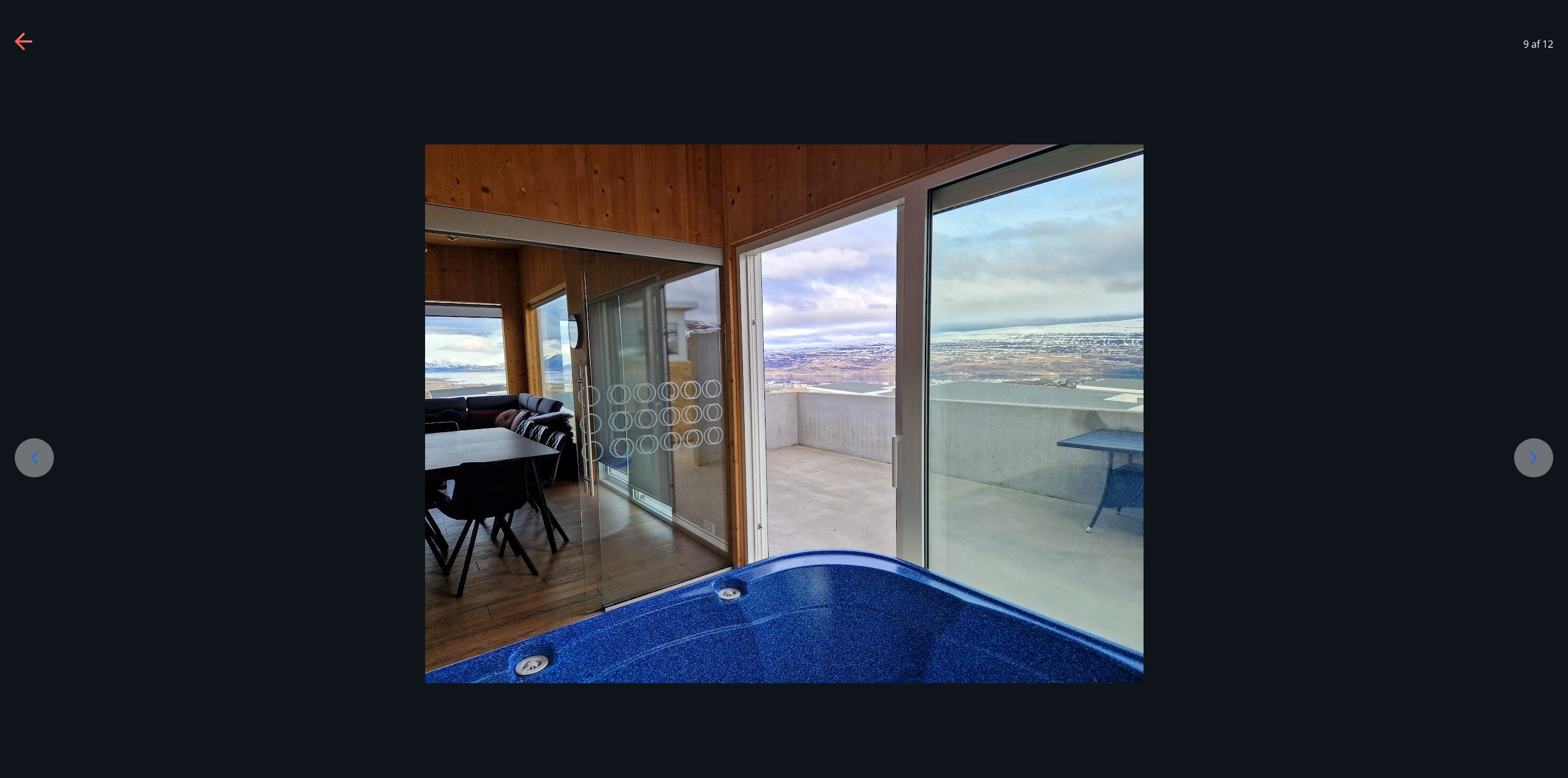
click at [37, 455] on icon at bounding box center [34, 458] width 19 height 19
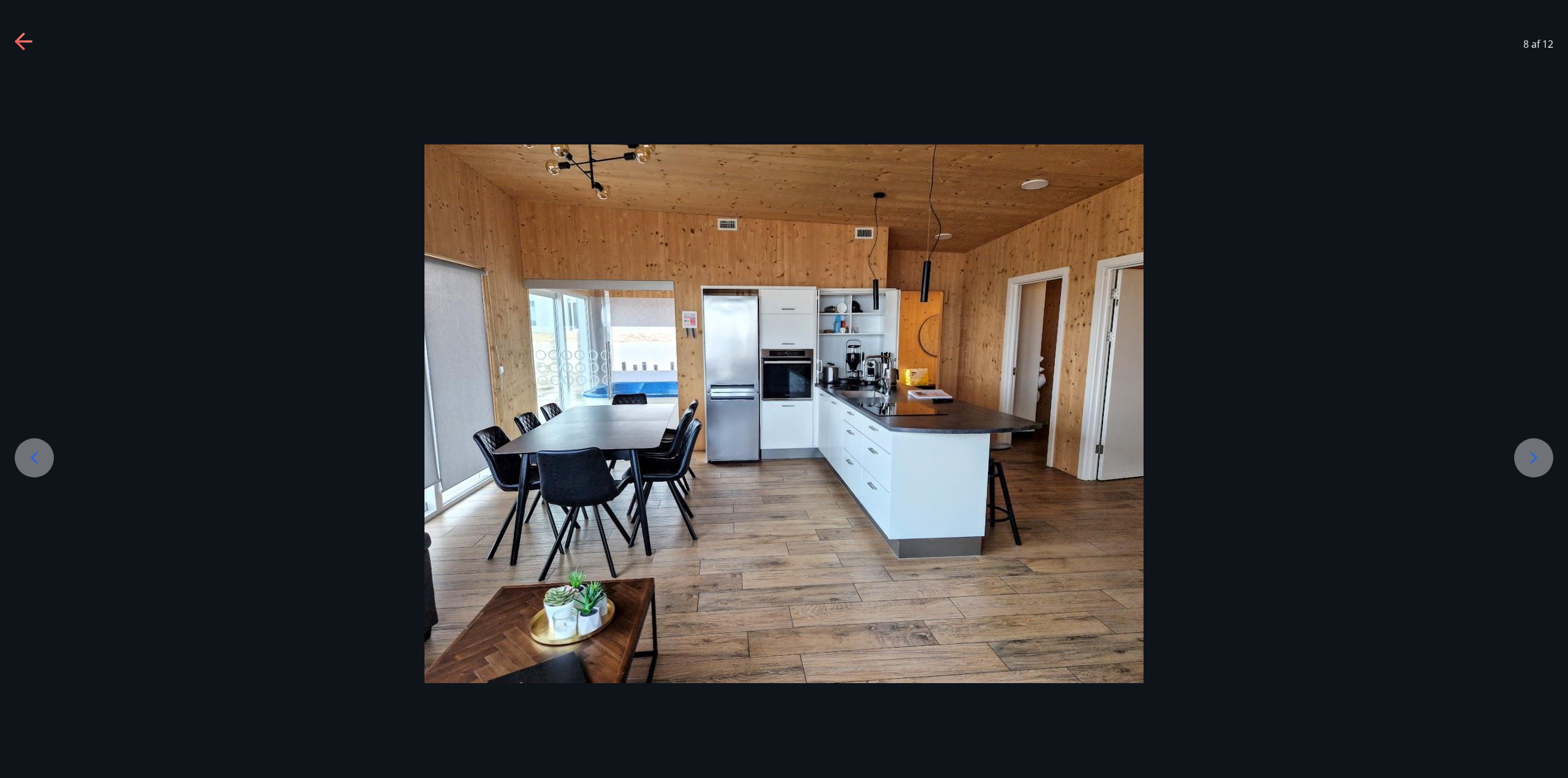
click at [37, 455] on icon at bounding box center [34, 458] width 19 height 19
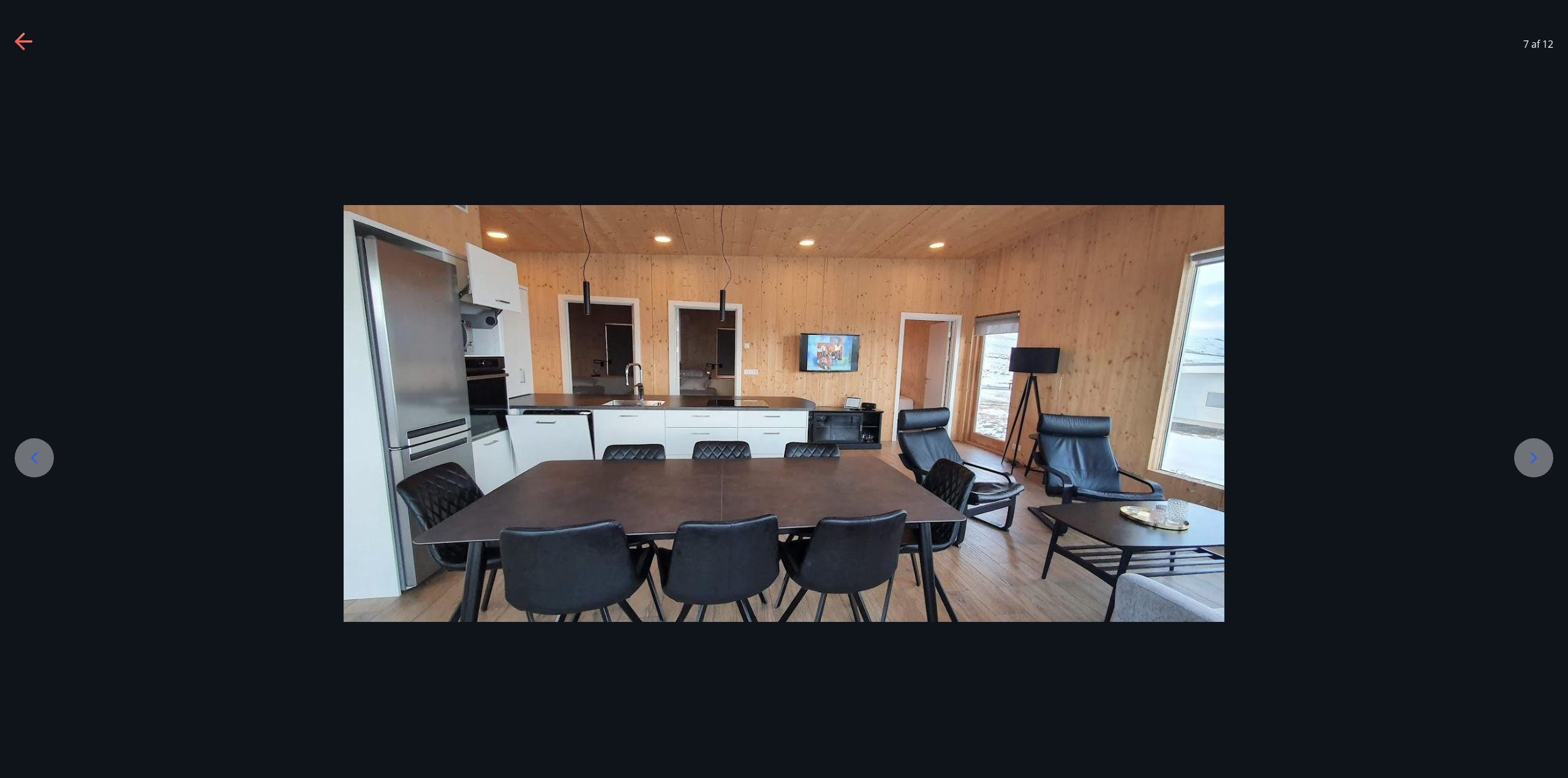
click at [37, 455] on icon at bounding box center [34, 458] width 19 height 19
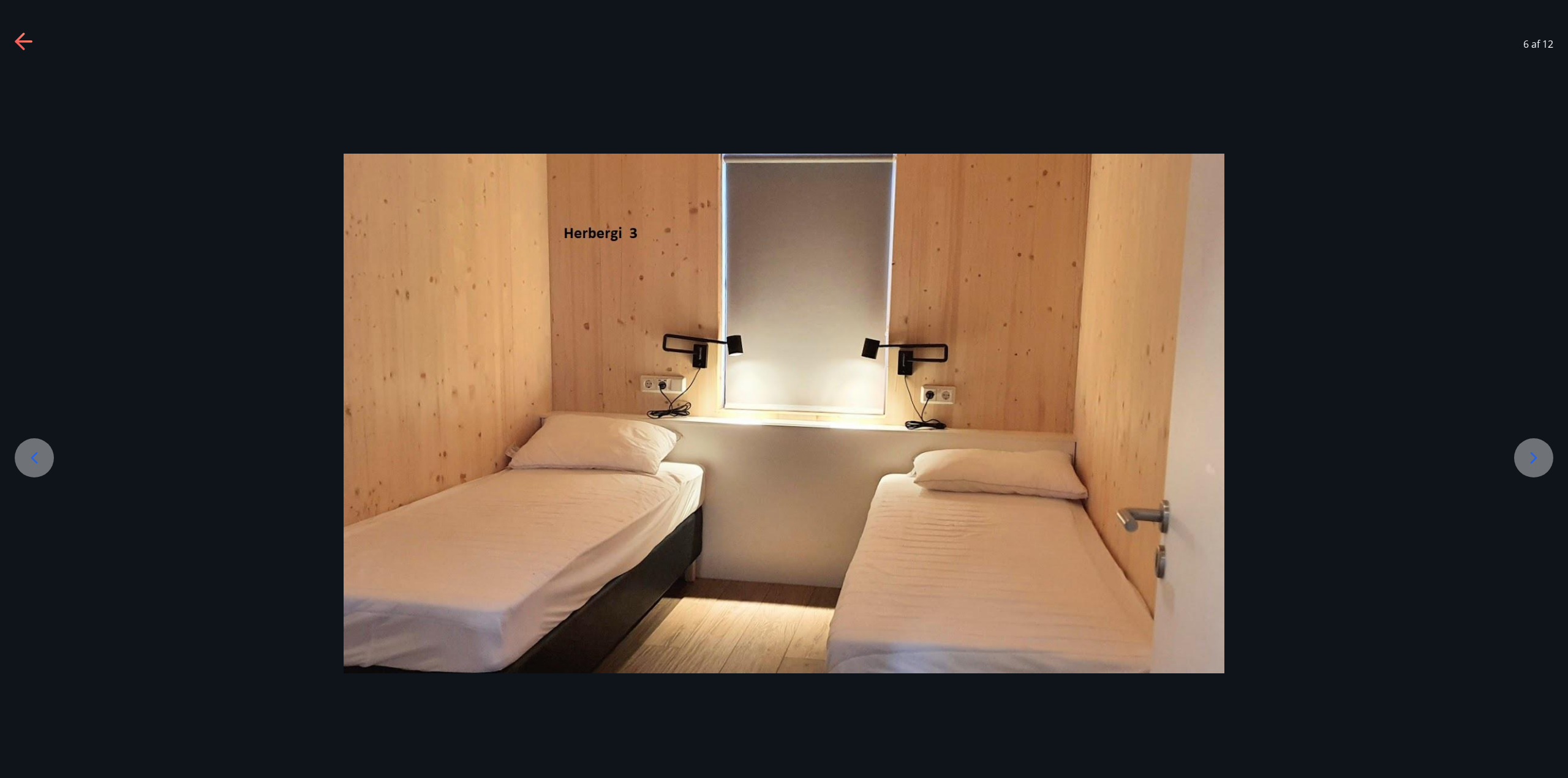
click at [37, 456] on icon at bounding box center [34, 458] width 19 height 19
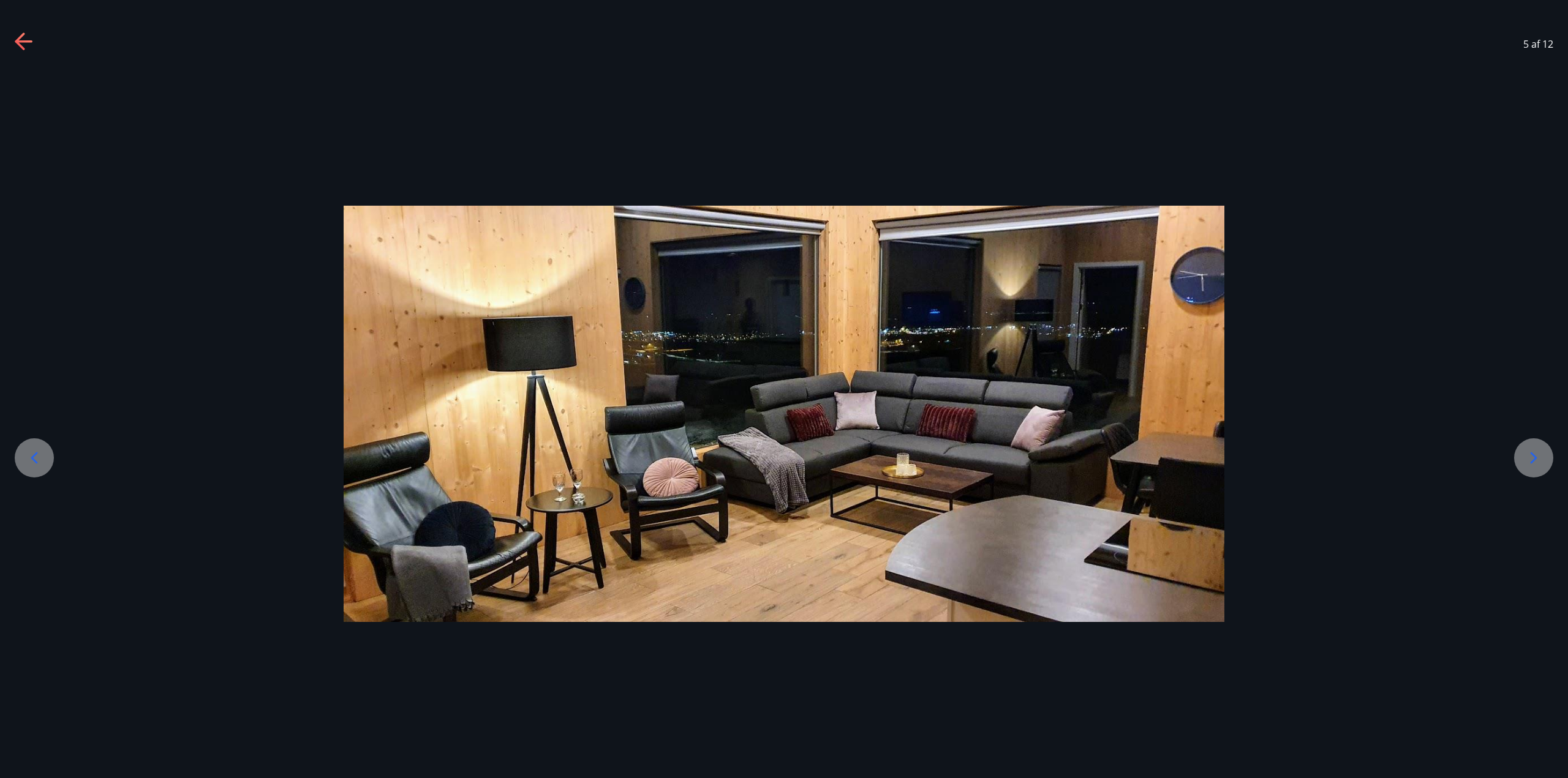
click at [37, 456] on icon at bounding box center [34, 458] width 19 height 19
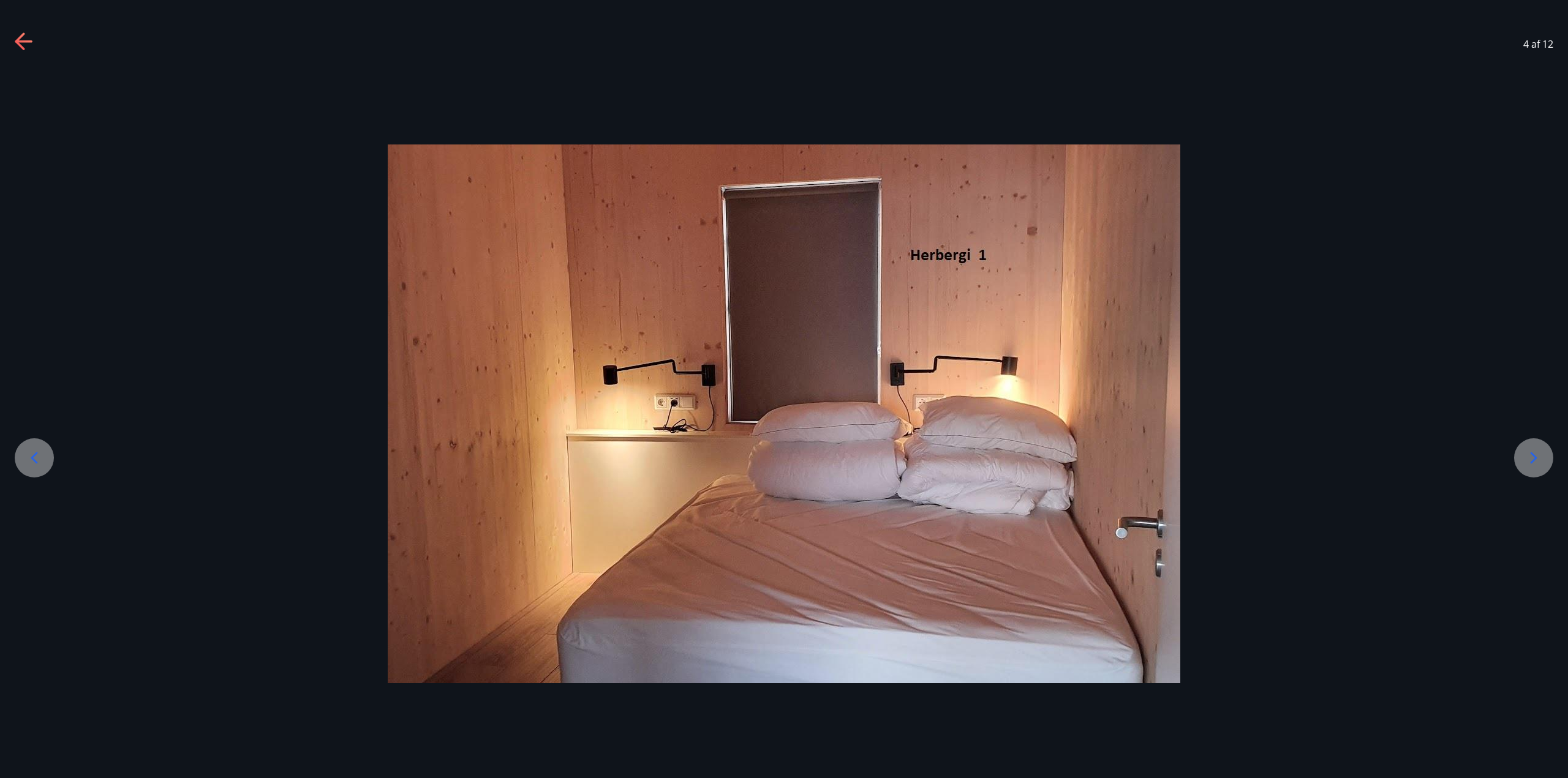
click at [37, 456] on icon at bounding box center [34, 458] width 19 height 19
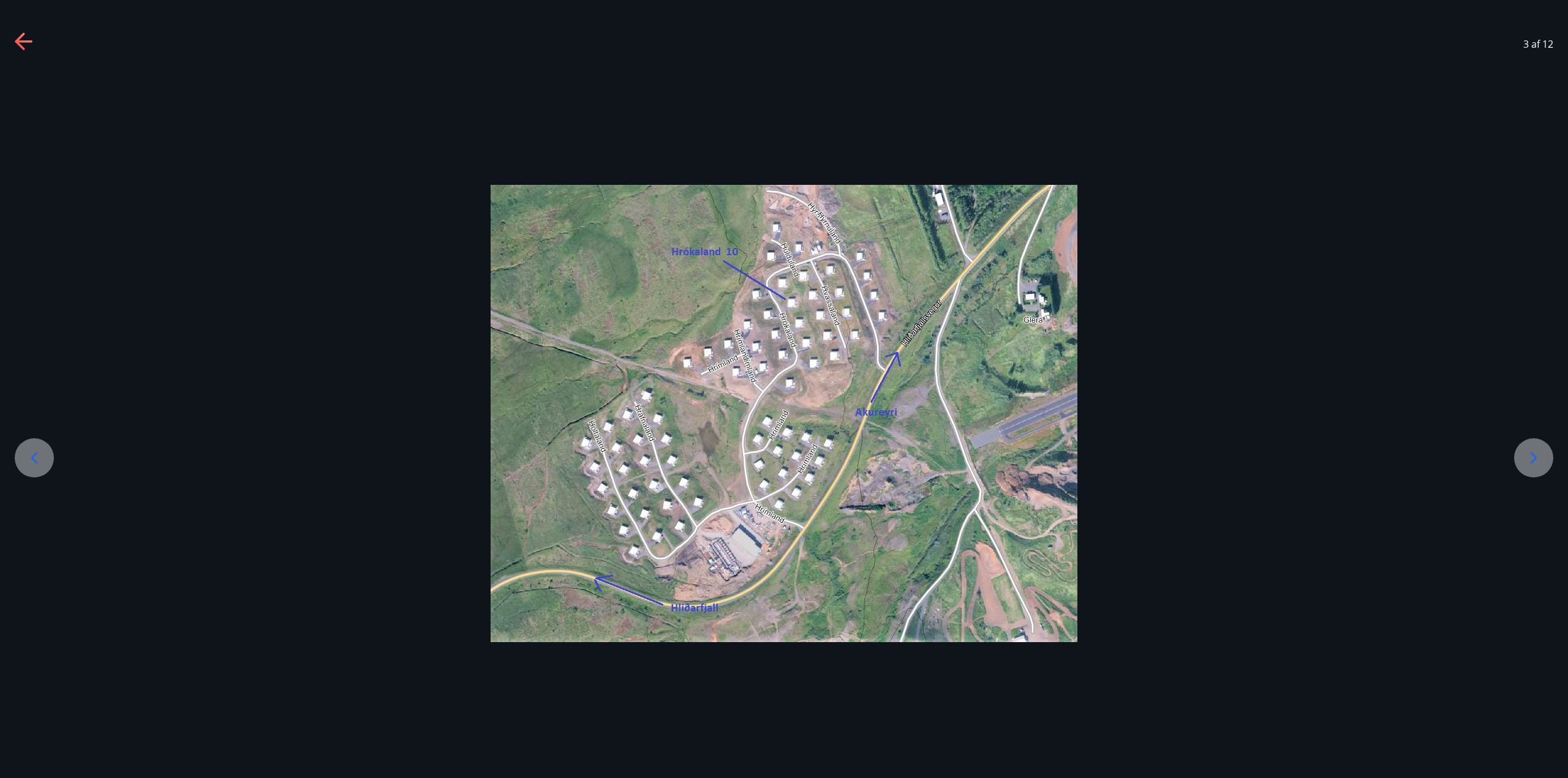
click at [37, 456] on icon at bounding box center [34, 458] width 19 height 19
